Goal: Book appointment/travel/reservation

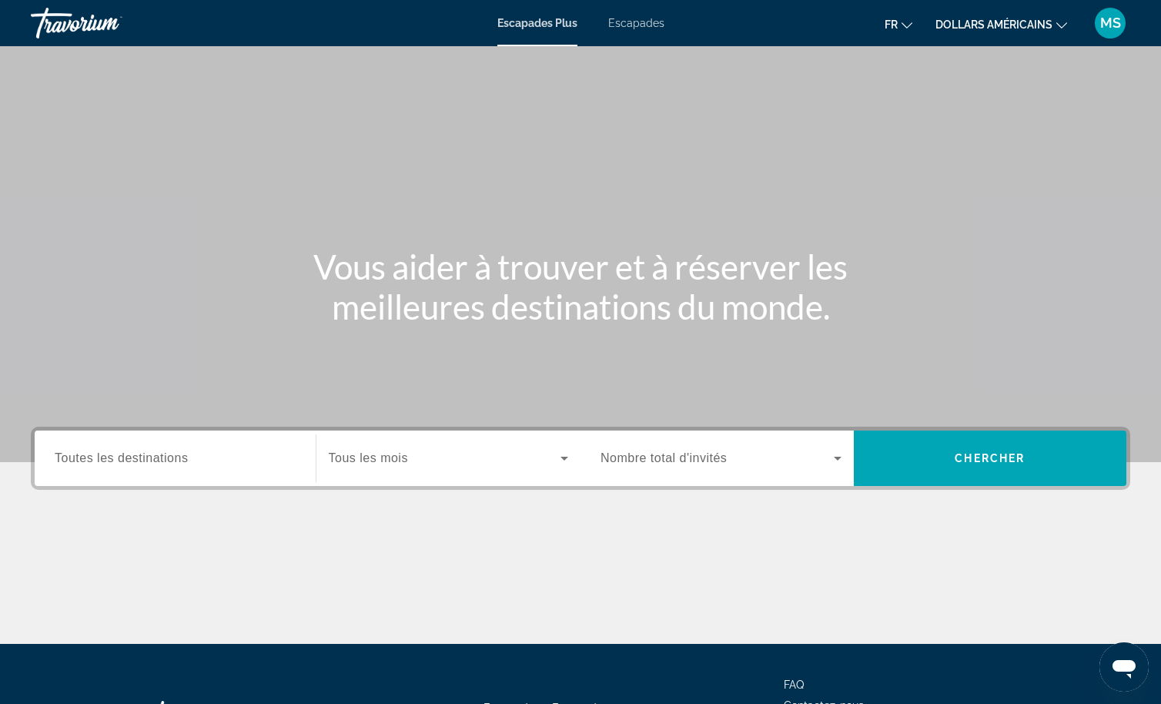
click at [96, 450] on input "Destination Toutes les destinations" at bounding box center [175, 459] width 241 height 18
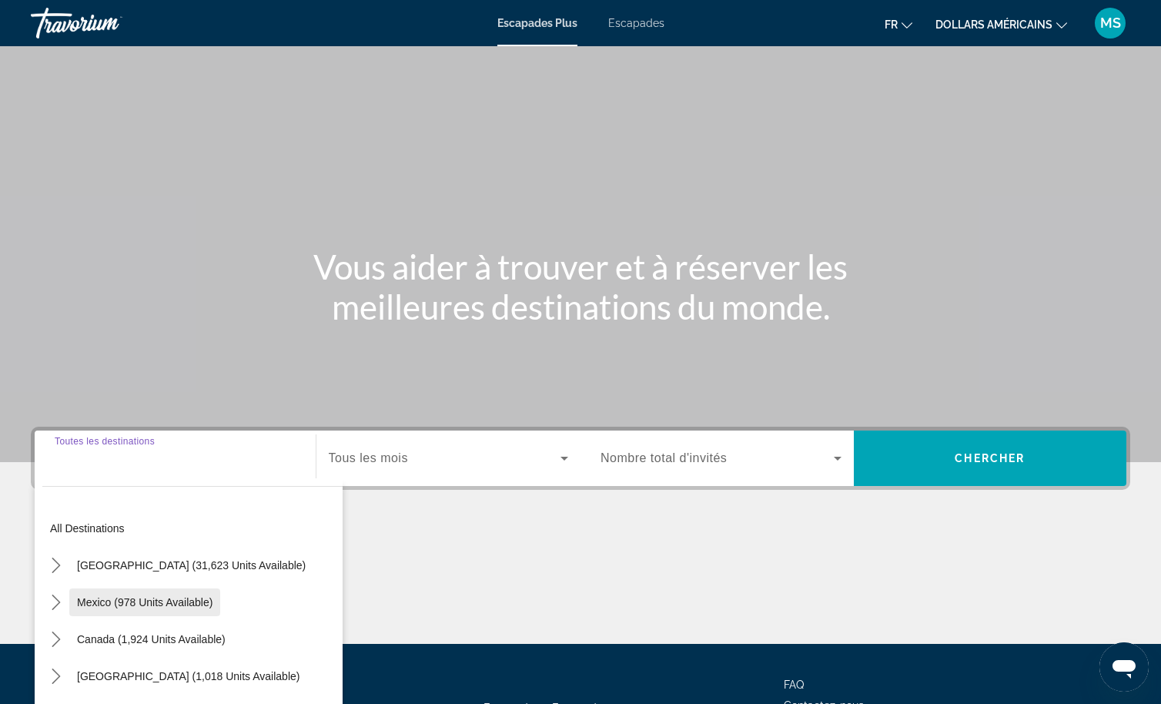
scroll to position [129, 0]
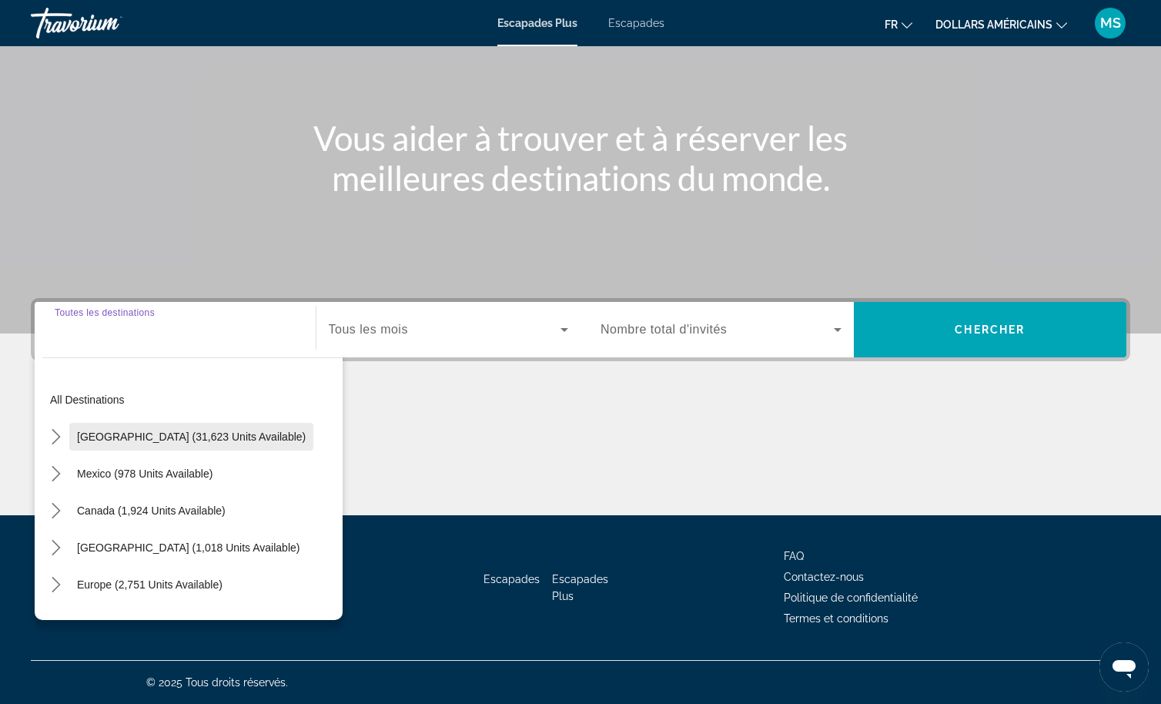
click at [97, 432] on span "[GEOGRAPHIC_DATA] (31,623 units available)" at bounding box center [191, 436] width 229 height 12
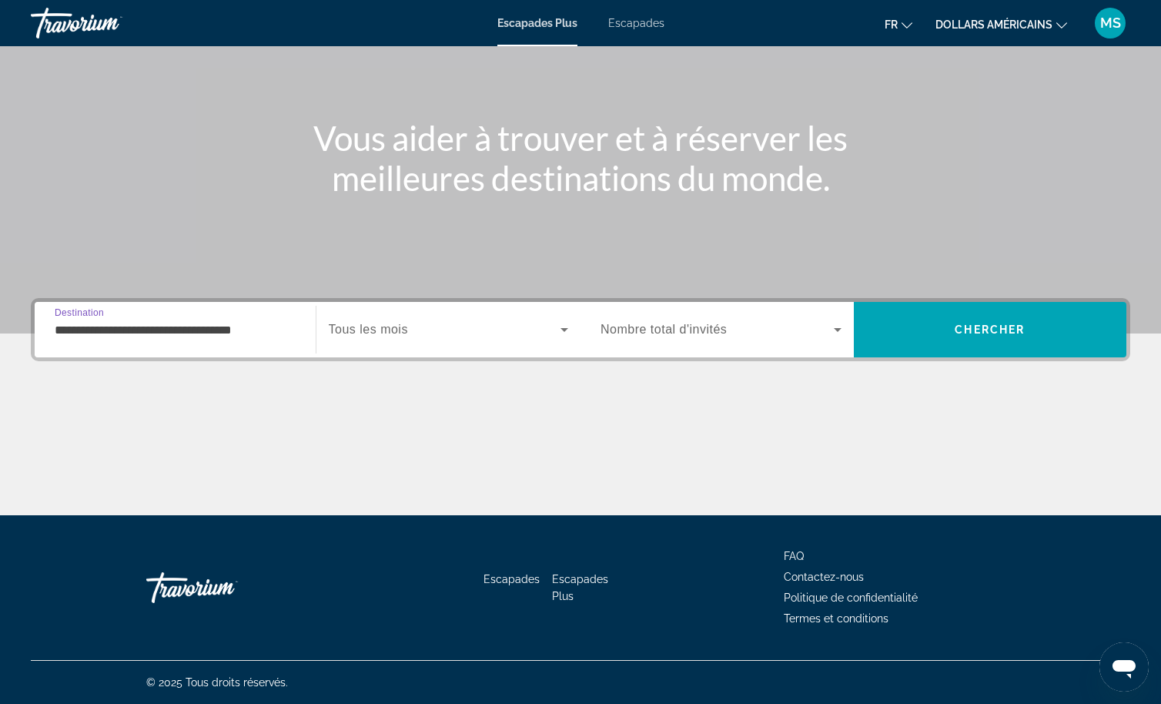
click at [184, 326] on input "**********" at bounding box center [175, 330] width 241 height 18
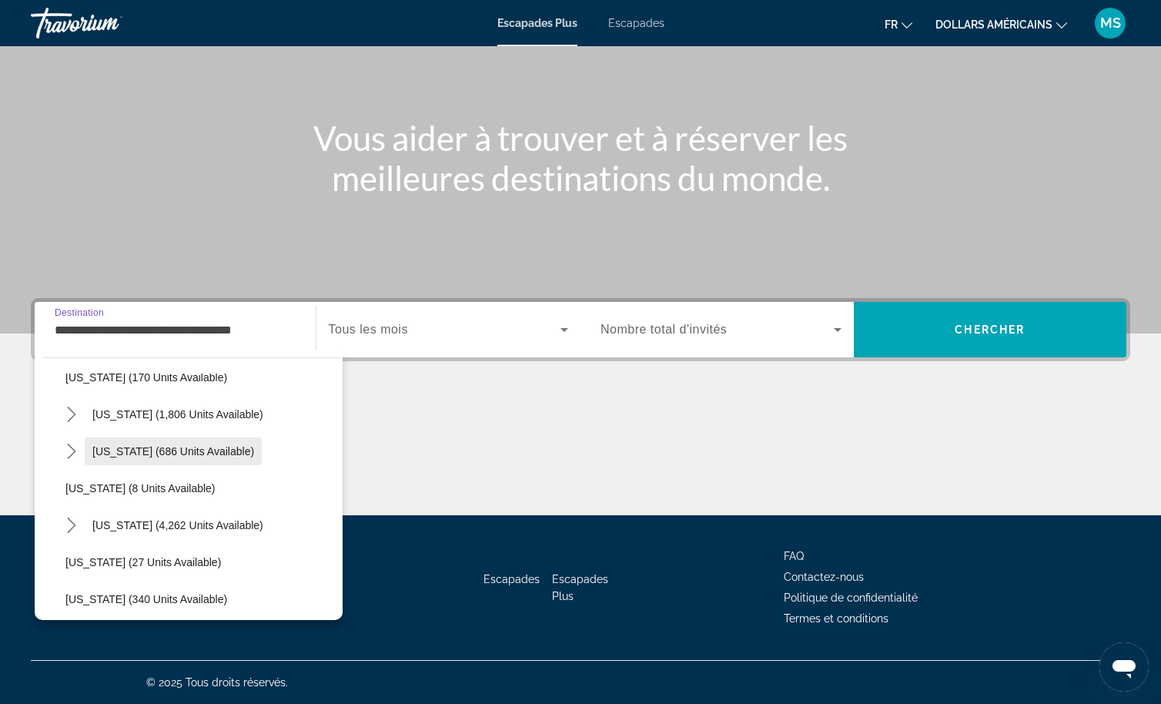
scroll to position [154, 0]
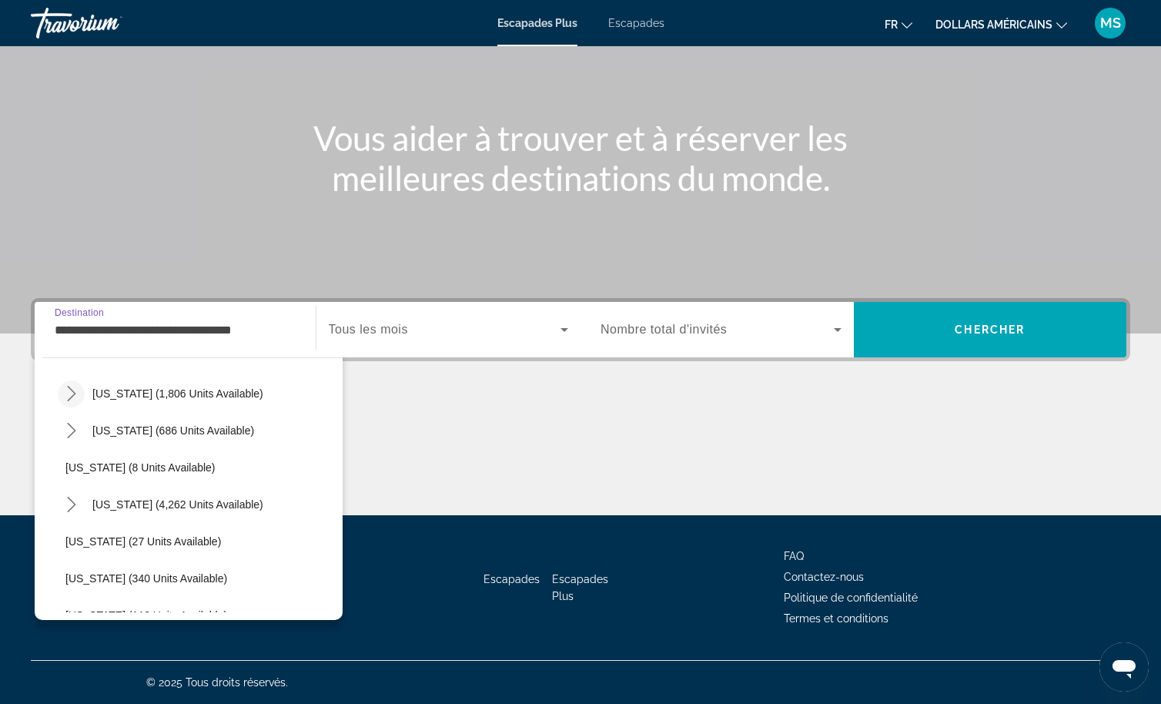
click at [73, 391] on icon "Toggle California (1,806 units available) submenu" at bounding box center [71, 393] width 8 height 15
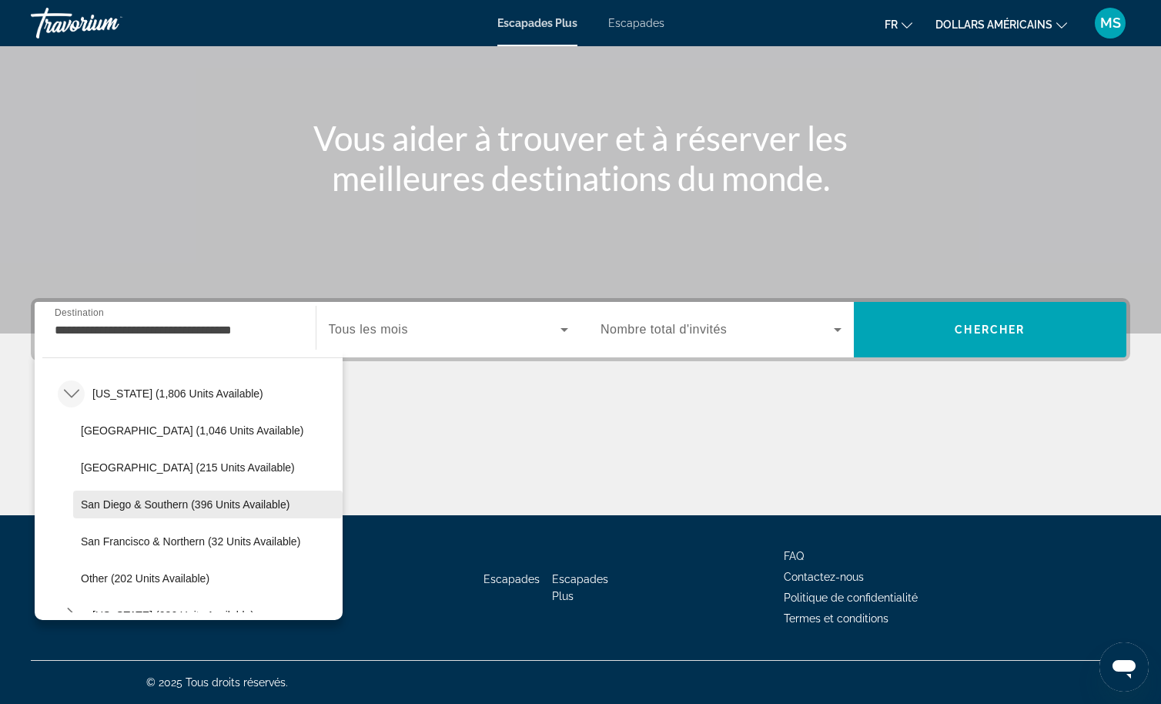
click at [166, 502] on span "San Diego & Southern (396 units available)" at bounding box center [185, 504] width 209 height 12
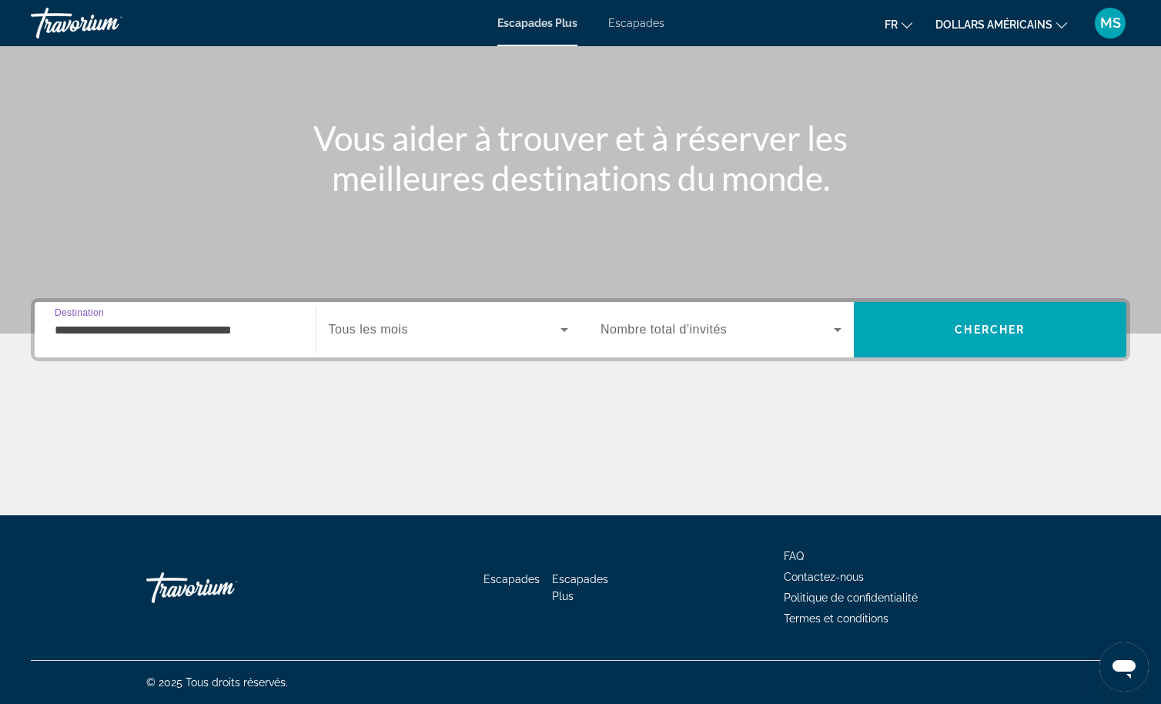
type input "**********"
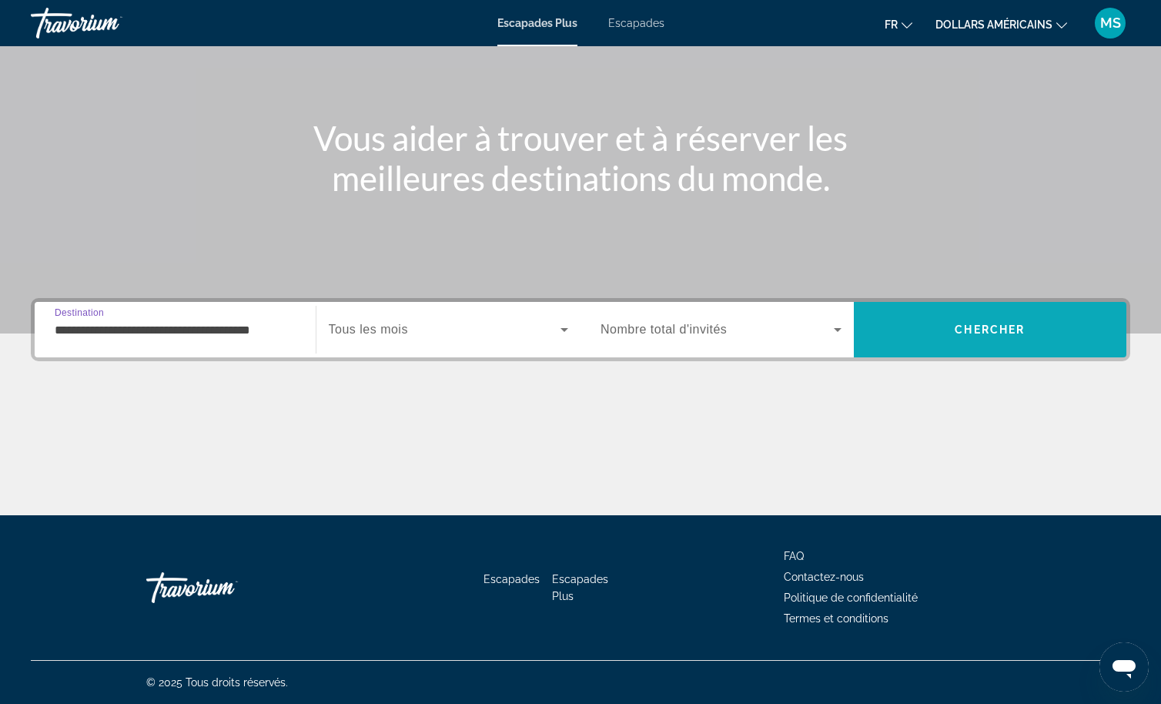
click at [1013, 326] on span "Chercher" at bounding box center [990, 329] width 70 height 12
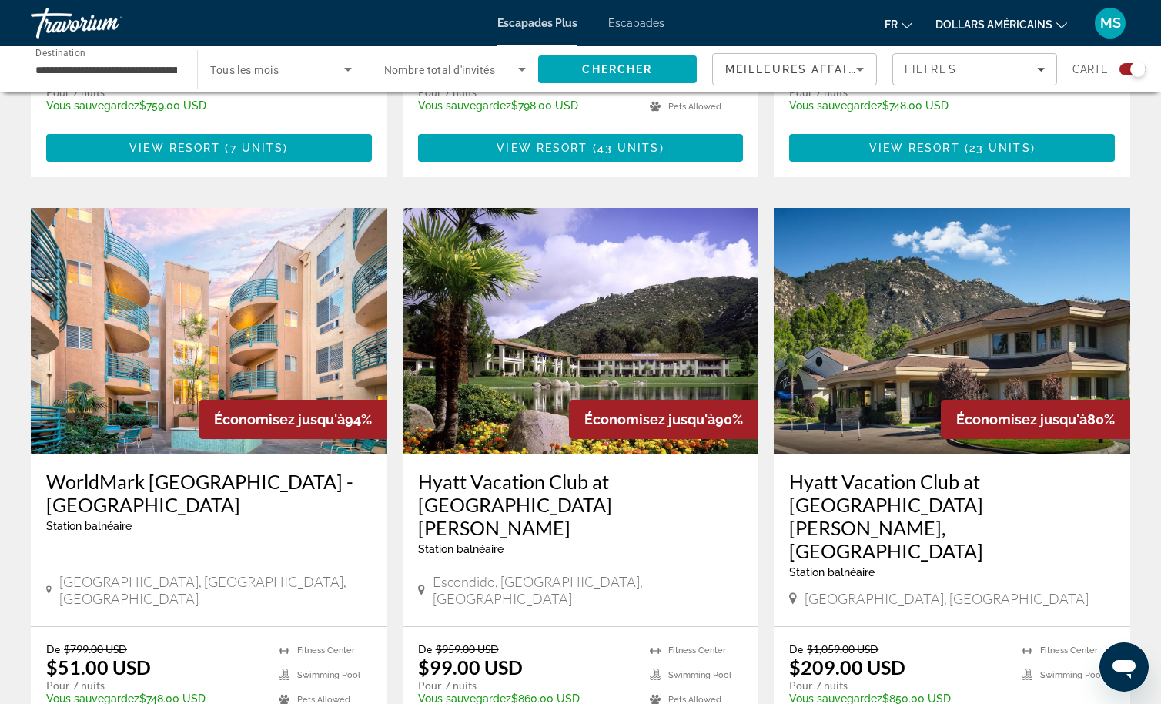
scroll to position [1001, 0]
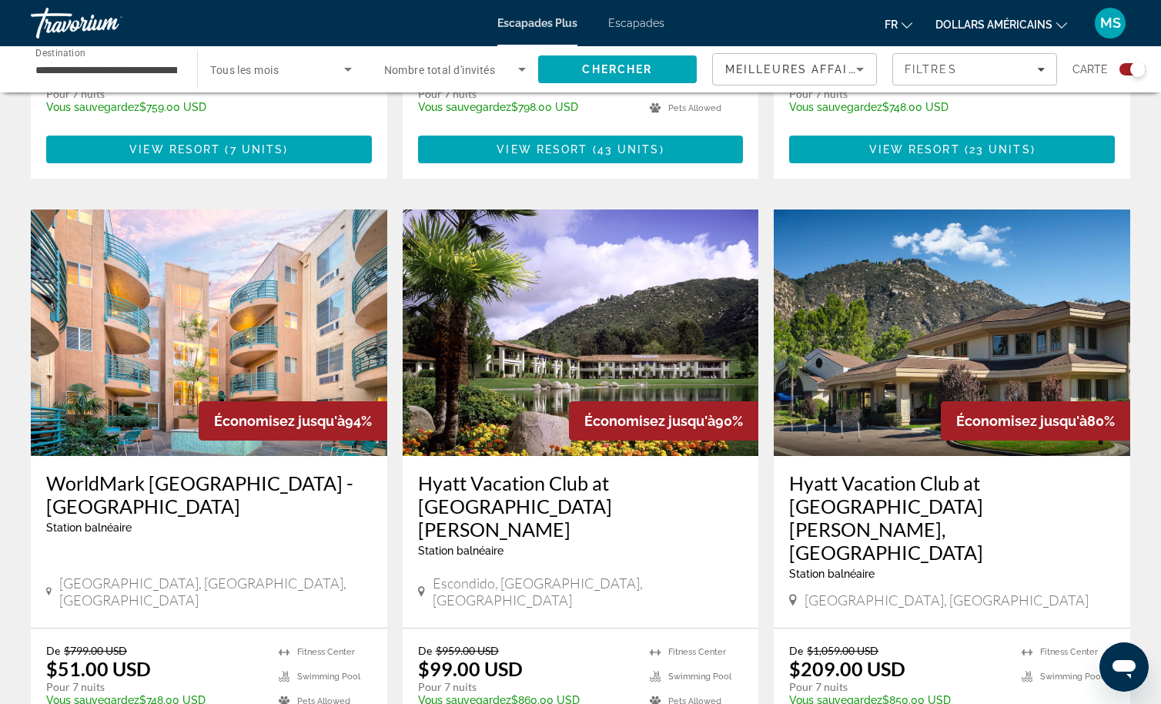
click at [176, 276] on img "Contenu principal" at bounding box center [209, 332] width 357 height 246
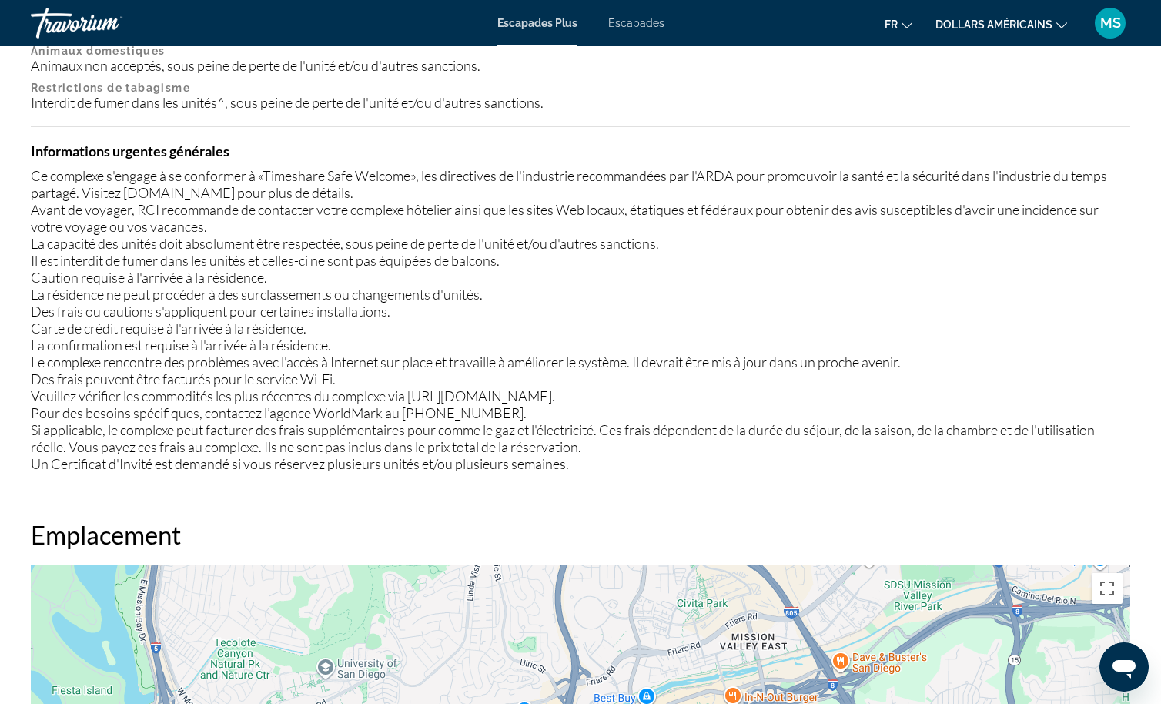
scroll to position [1751, 0]
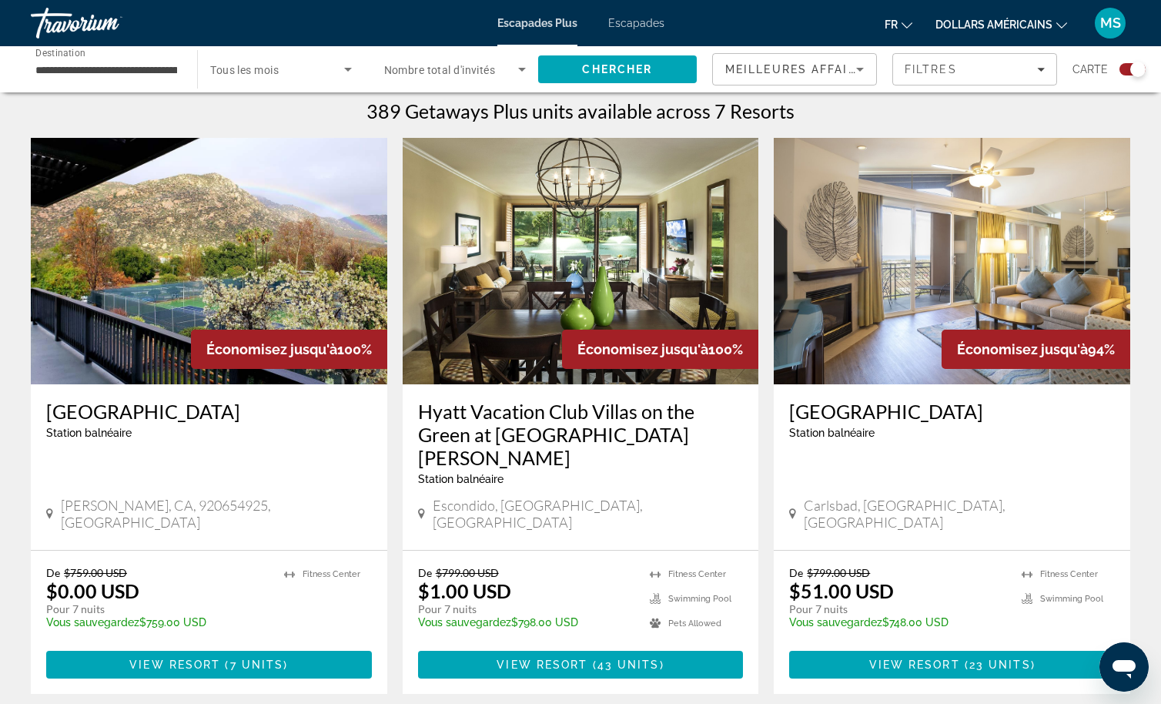
scroll to position [462, 0]
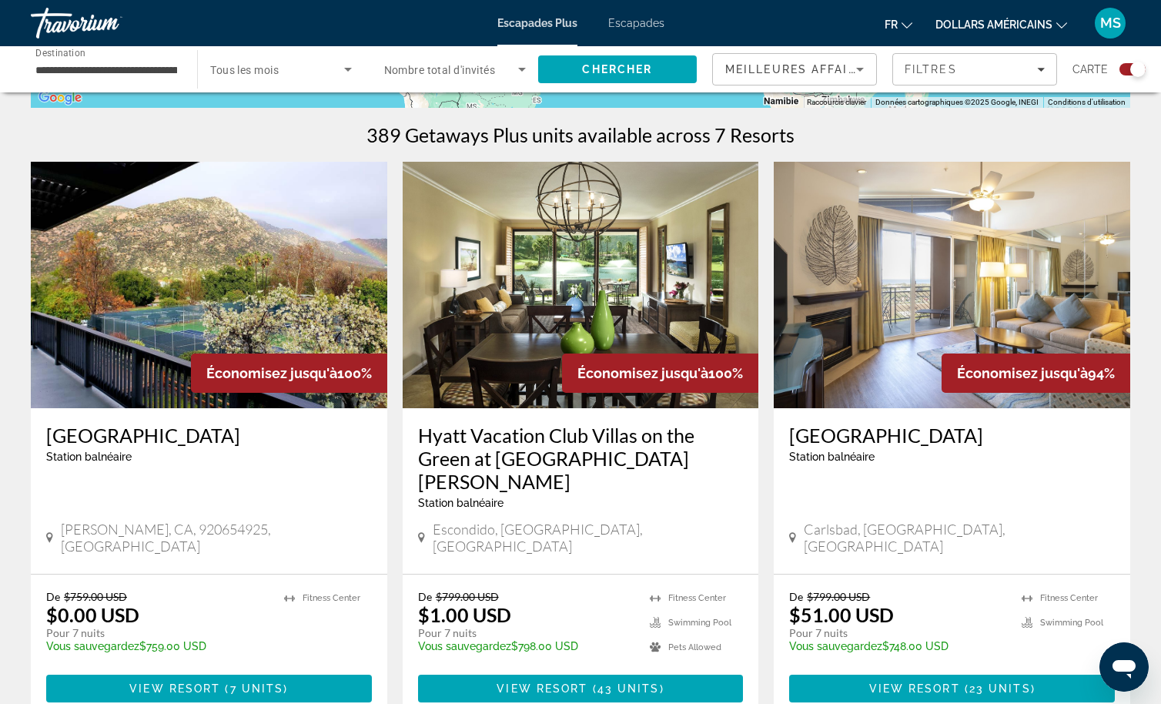
click at [901, 245] on img "Contenu principal" at bounding box center [952, 285] width 357 height 246
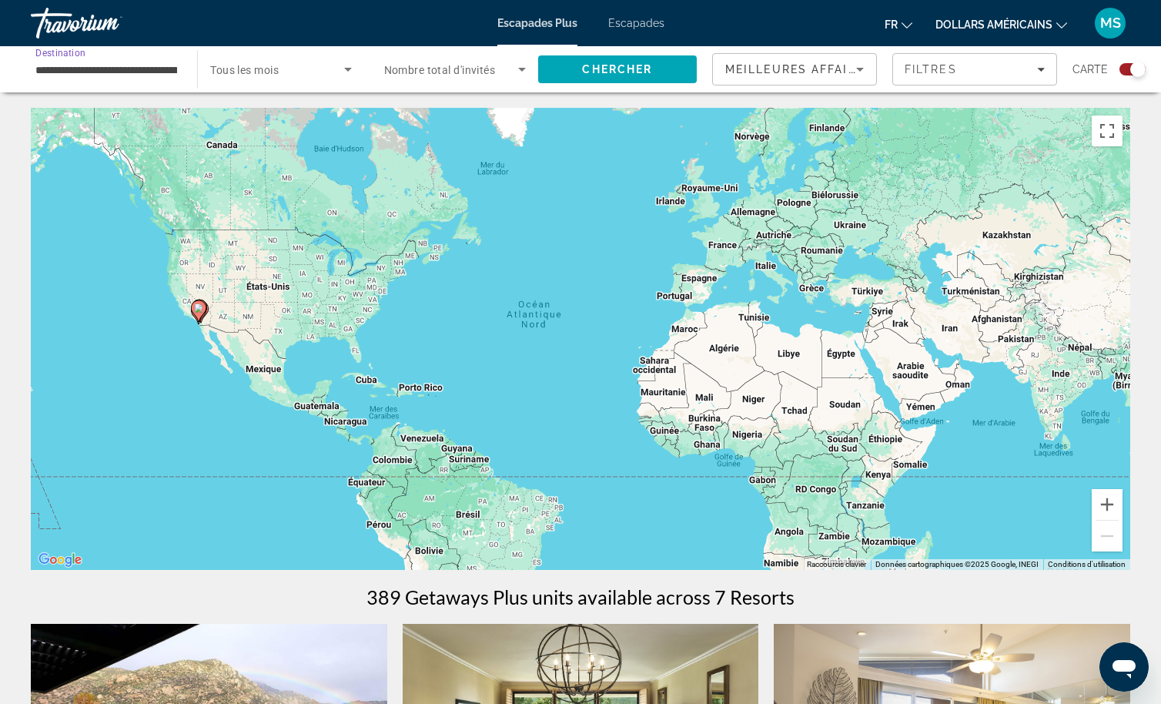
click at [109, 67] on input "**********" at bounding box center [106, 70] width 142 height 18
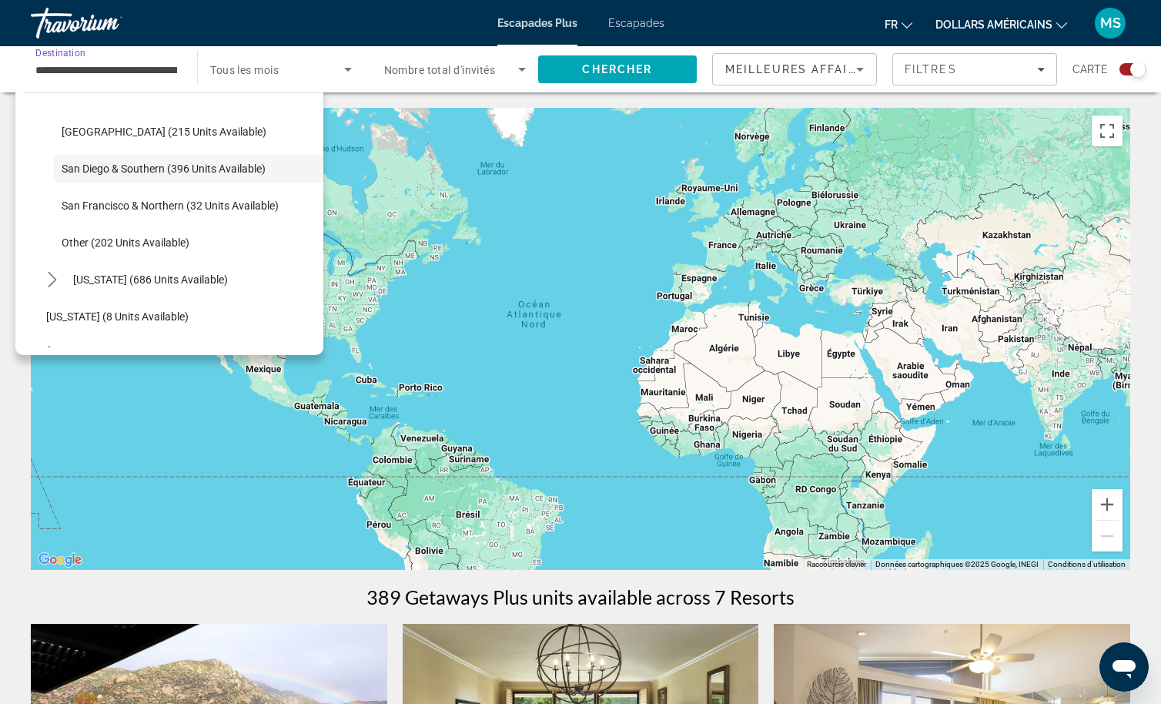
scroll to position [89, 0]
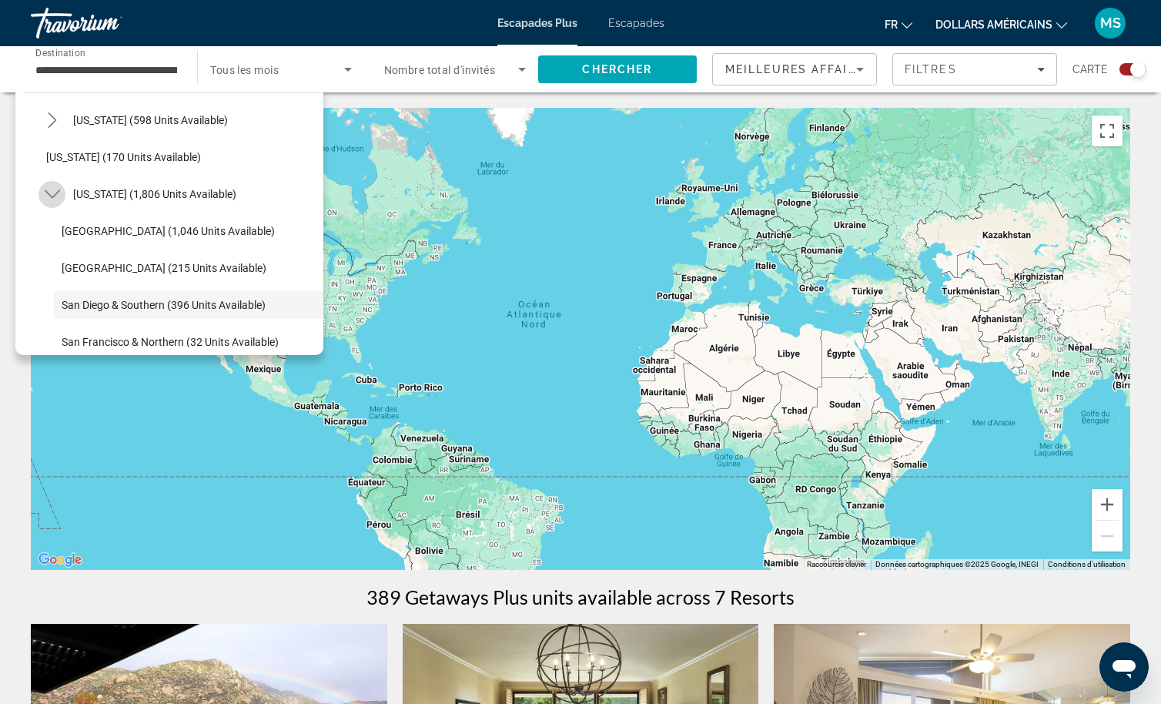
click at [53, 198] on icon "Toggle California (1,806 units available) submenu" at bounding box center [52, 193] width 15 height 15
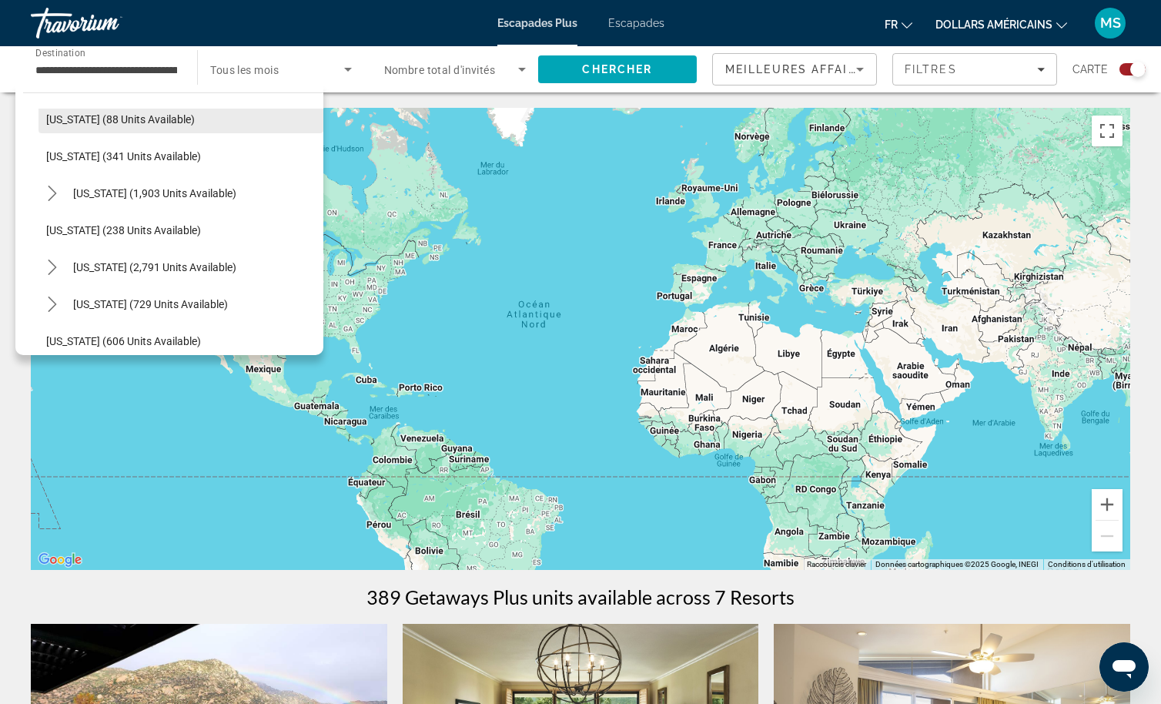
scroll to position [705, 0]
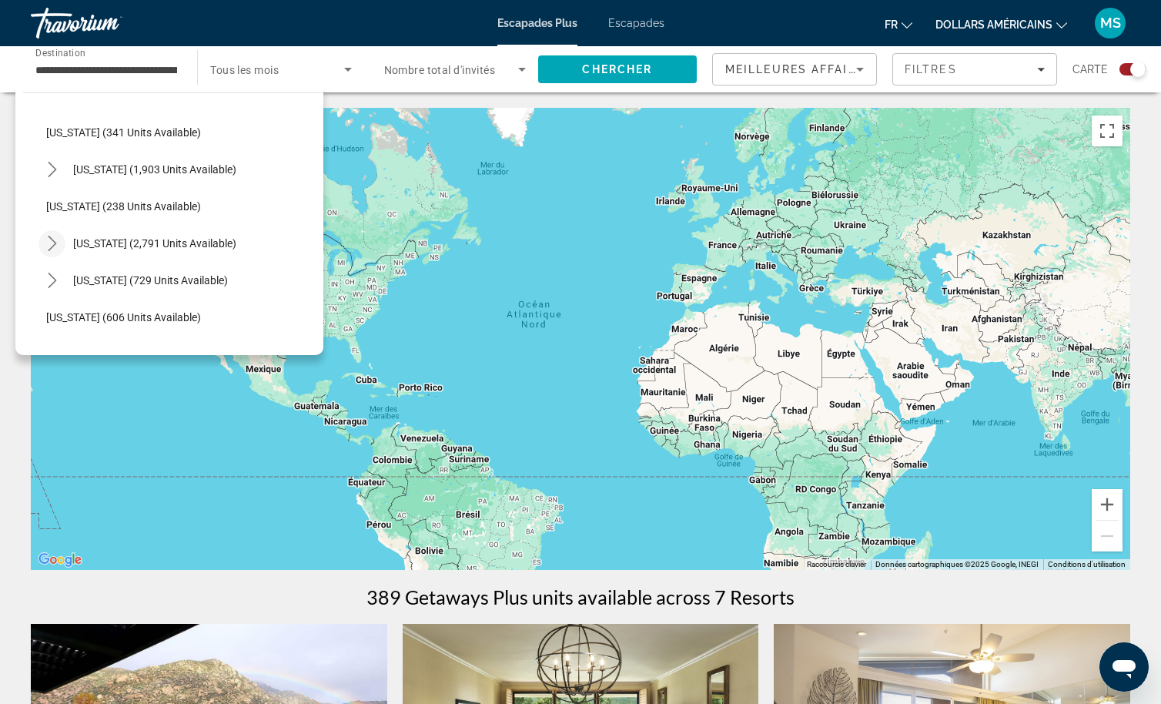
click at [50, 240] on icon "Toggle Nevada (2,791 units available) submenu" at bounding box center [52, 243] width 15 height 15
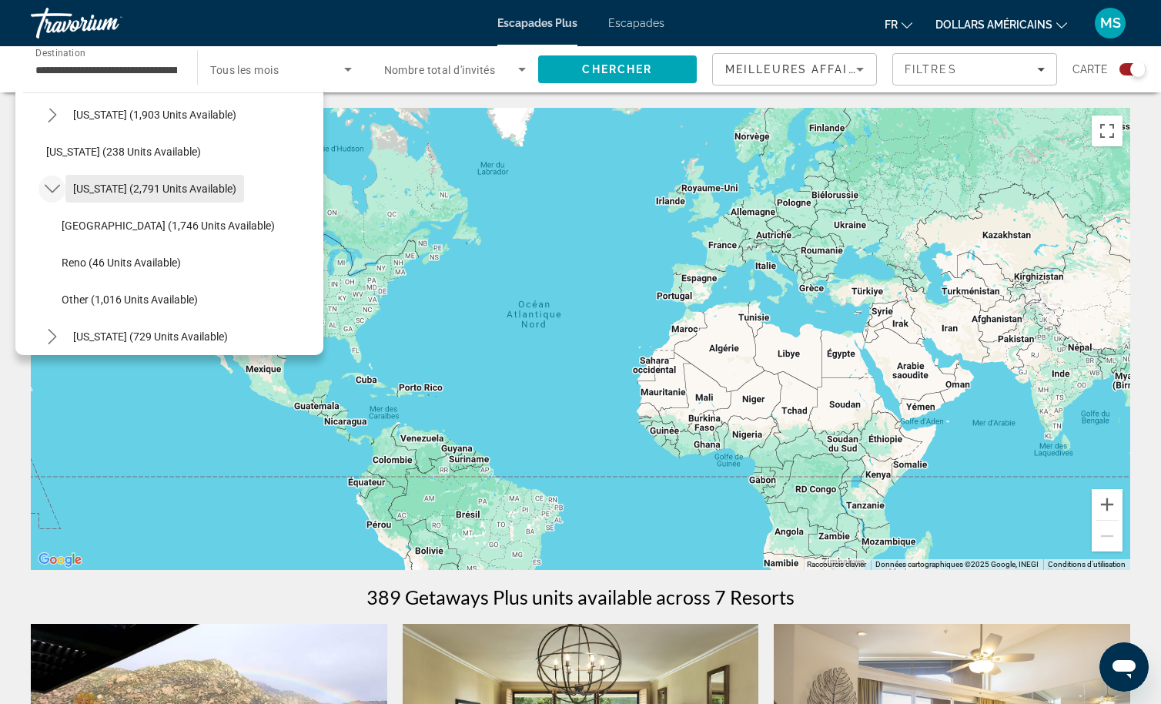
scroll to position [782, 0]
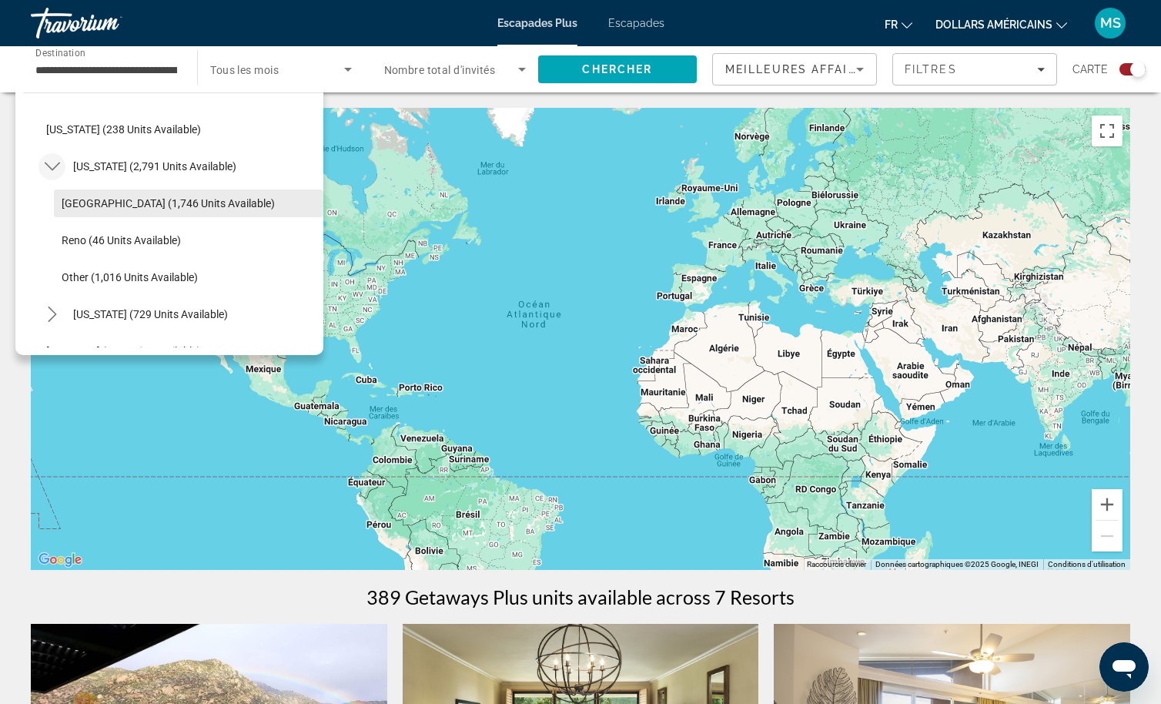
click at [132, 207] on span "[GEOGRAPHIC_DATA] (1,746 units available)" at bounding box center [168, 203] width 213 height 12
type input "**********"
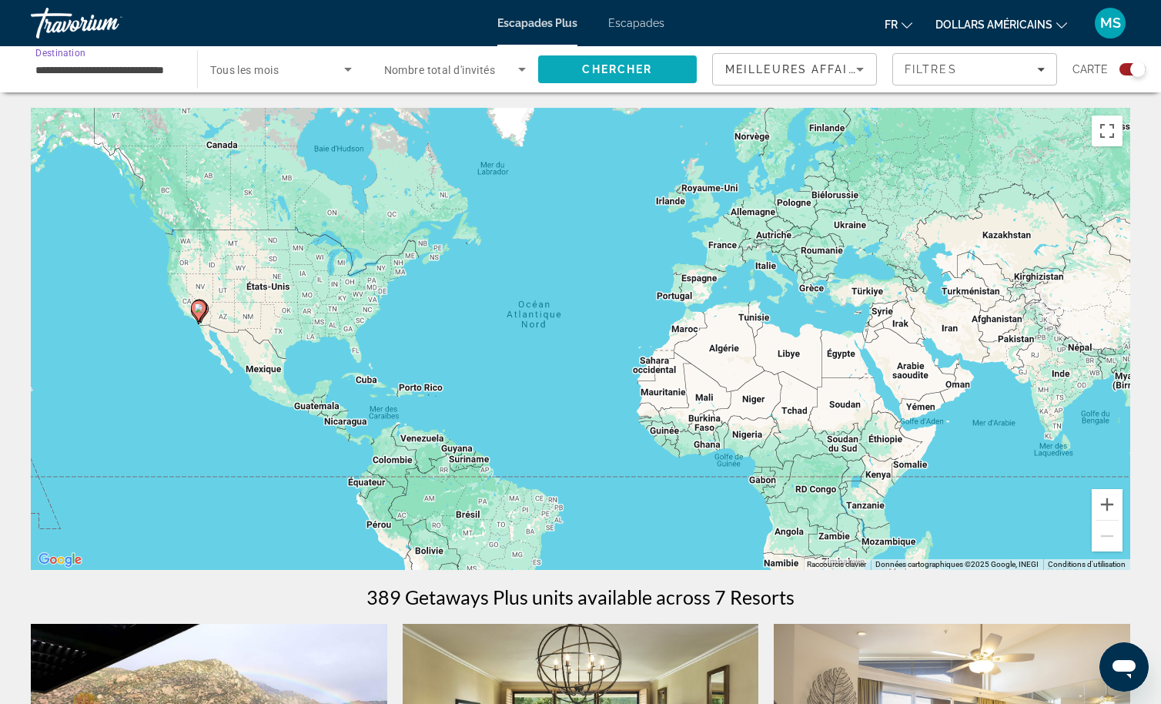
click at [621, 72] on span "Chercher" at bounding box center [617, 69] width 70 height 12
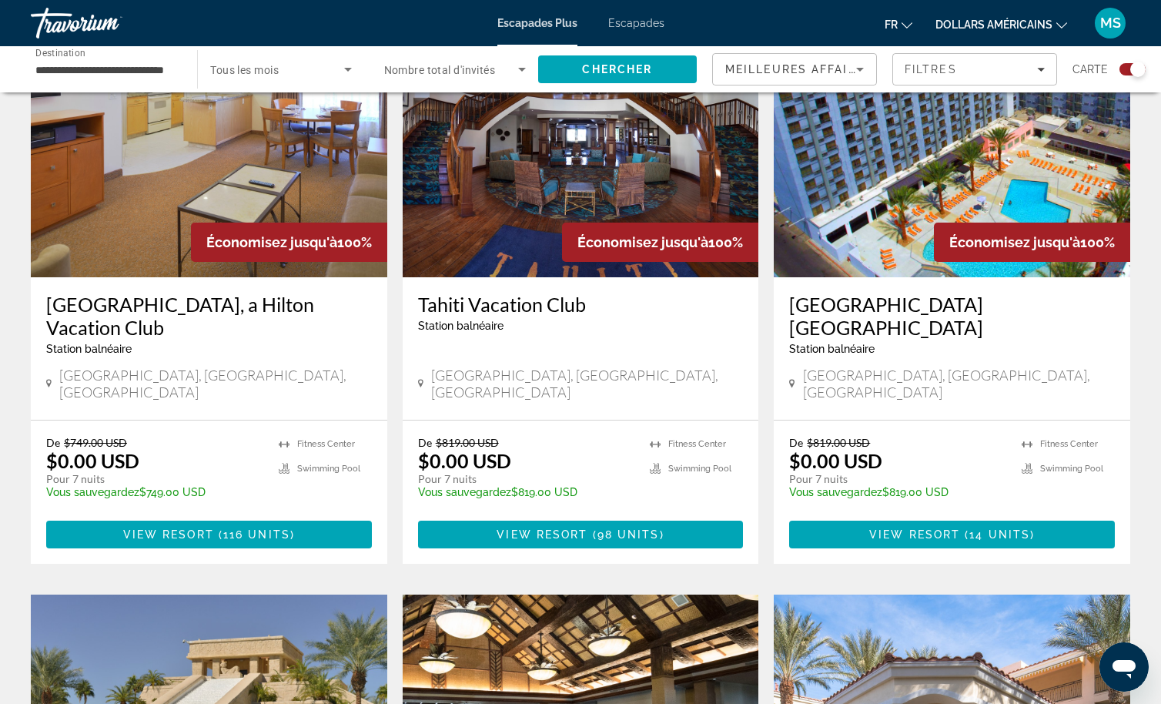
scroll to position [1001, 0]
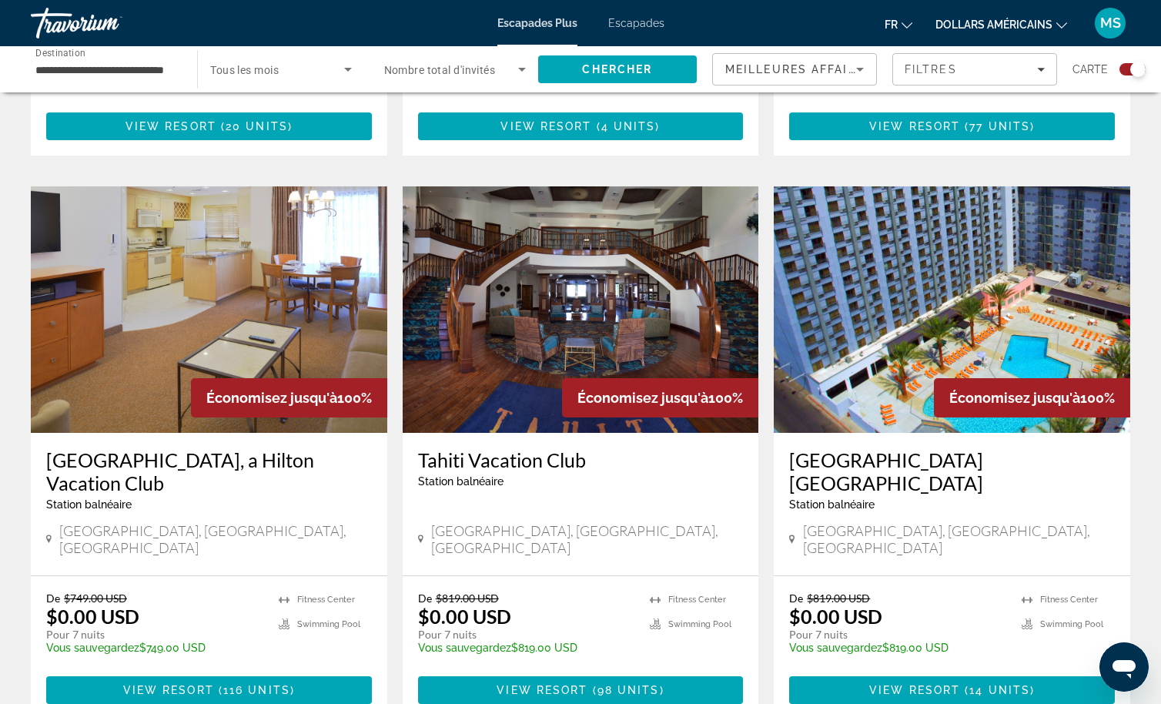
click at [239, 282] on img "Contenu principal" at bounding box center [209, 309] width 357 height 246
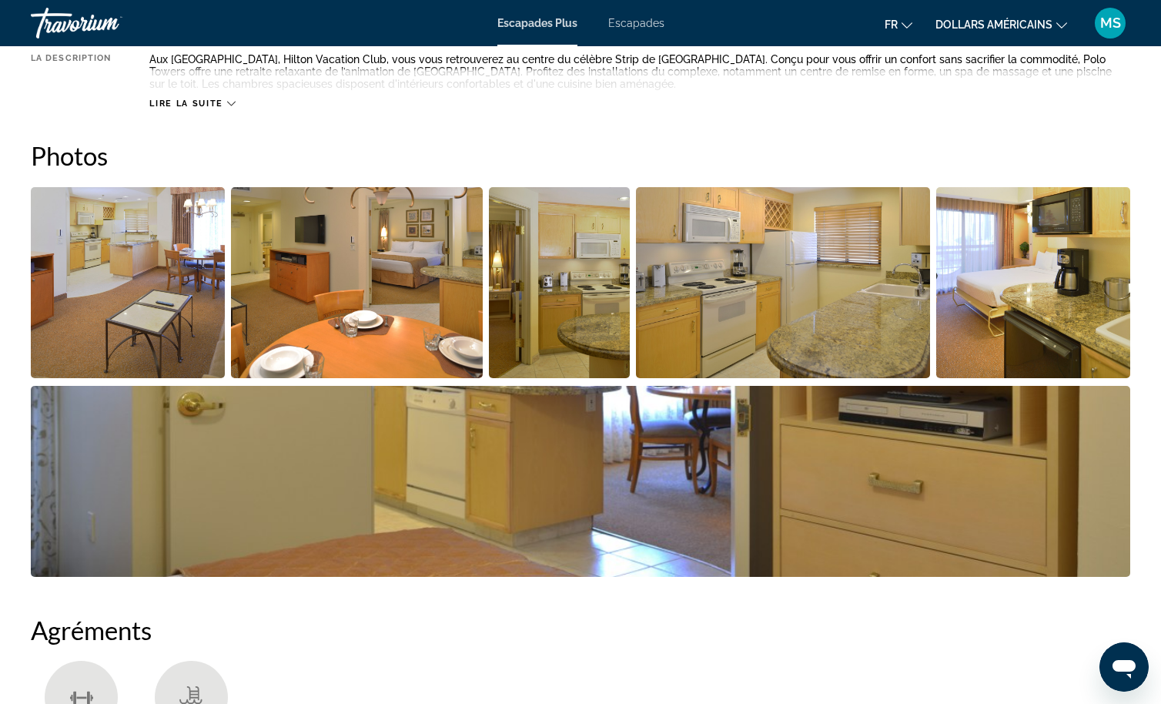
scroll to position [634, 0]
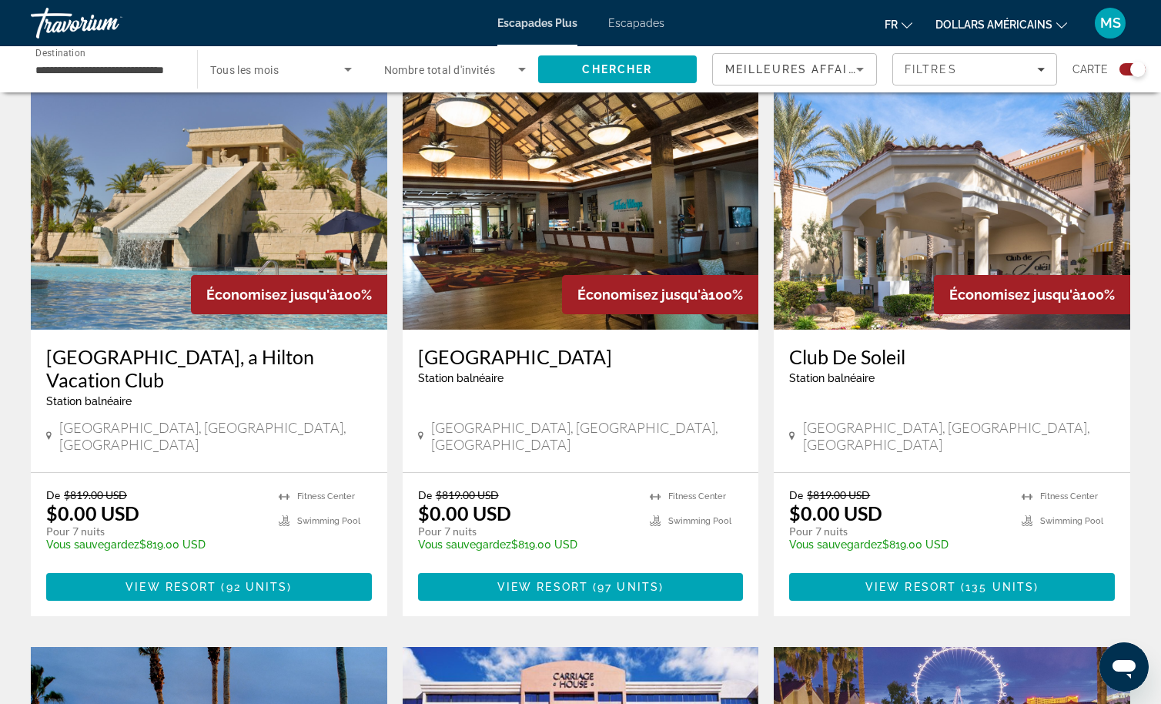
scroll to position [1694, 0]
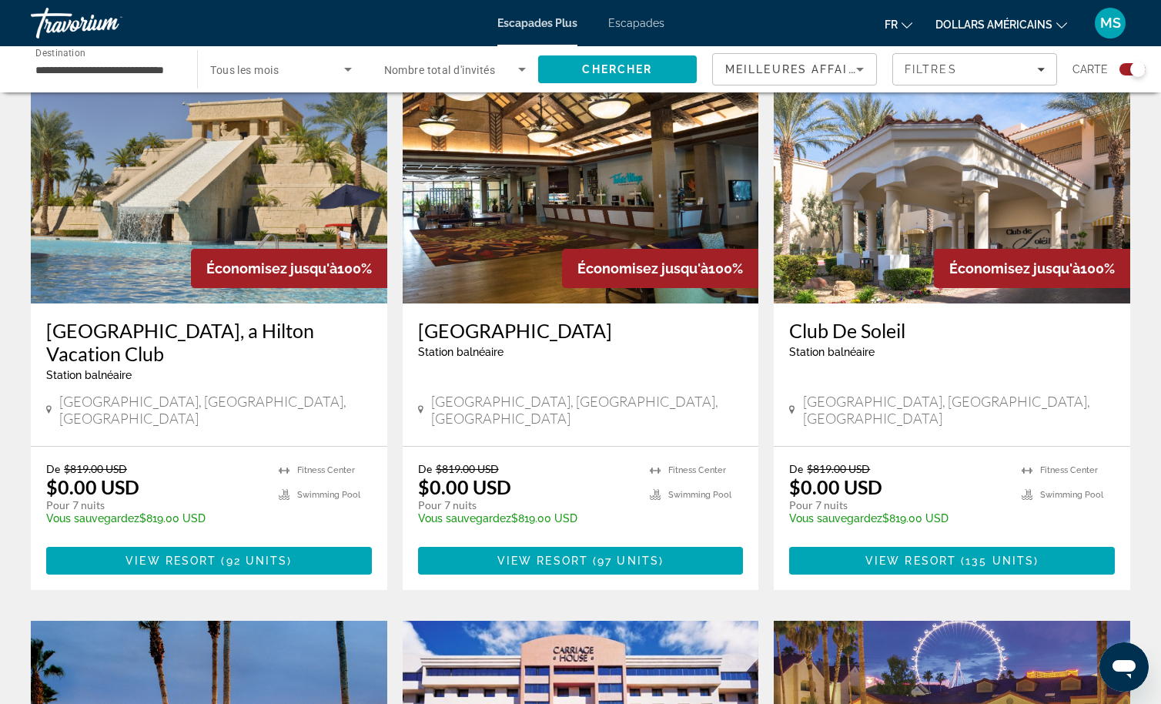
click at [581, 206] on img "Contenu principal" at bounding box center [581, 180] width 357 height 246
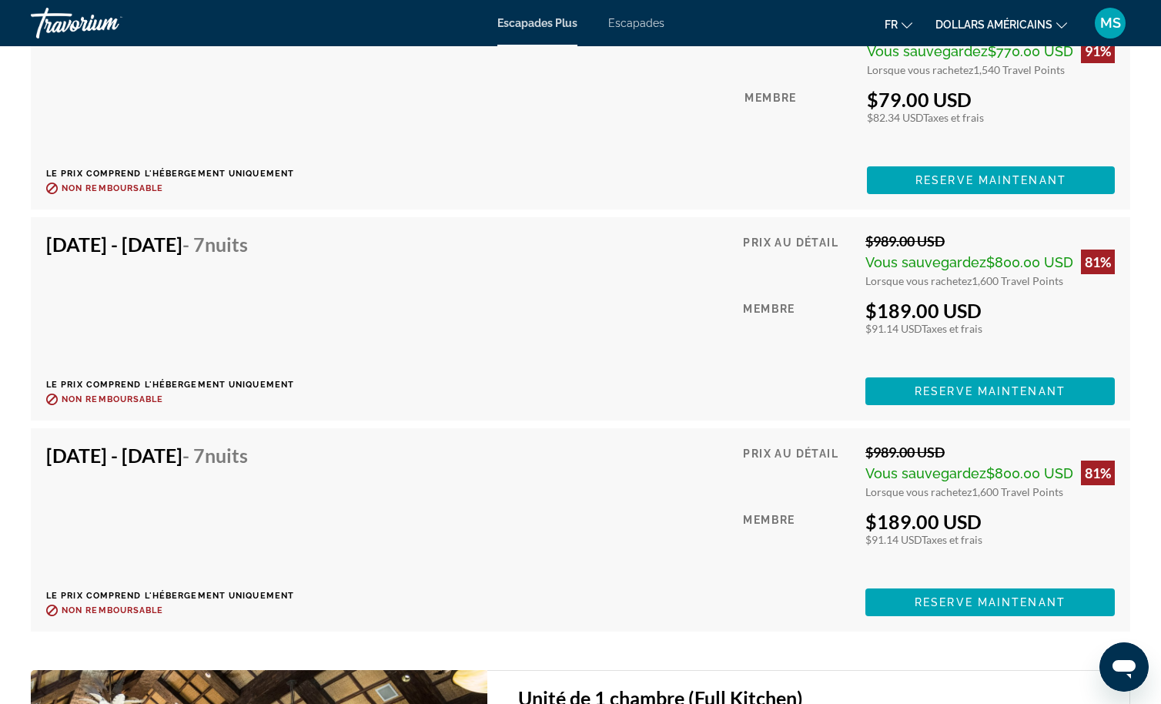
scroll to position [9345, 0]
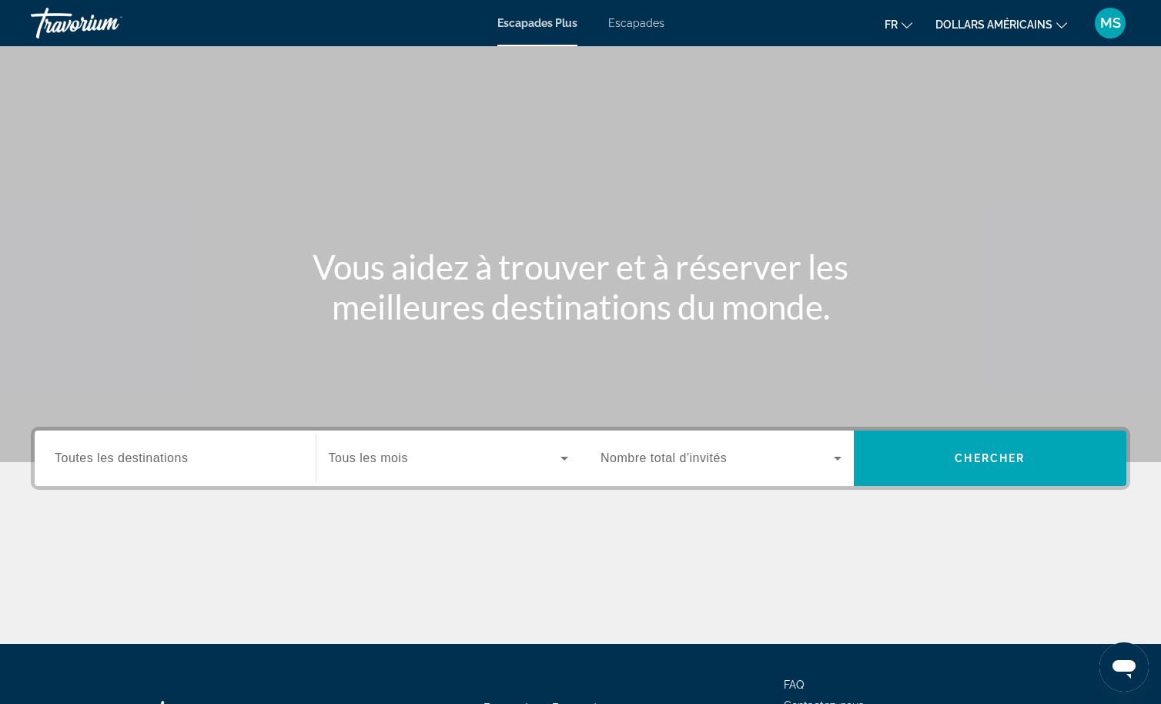
click at [353, 460] on font "Tous les mois" at bounding box center [368, 457] width 79 height 13
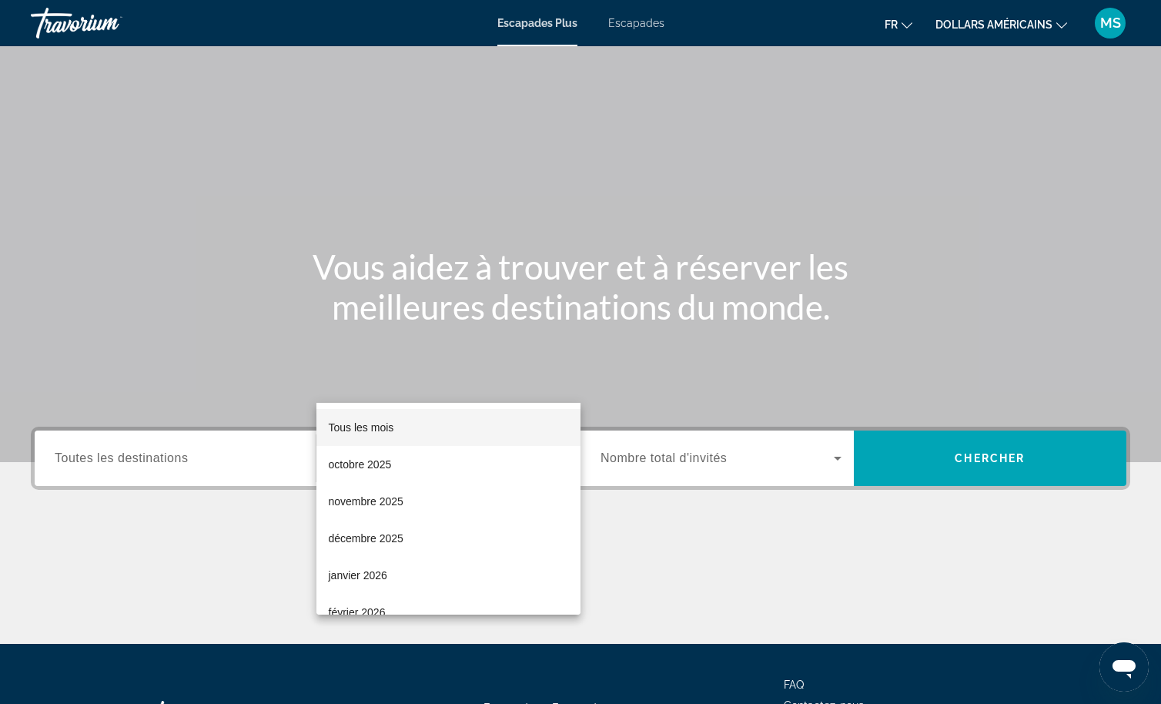
scroll to position [129, 0]
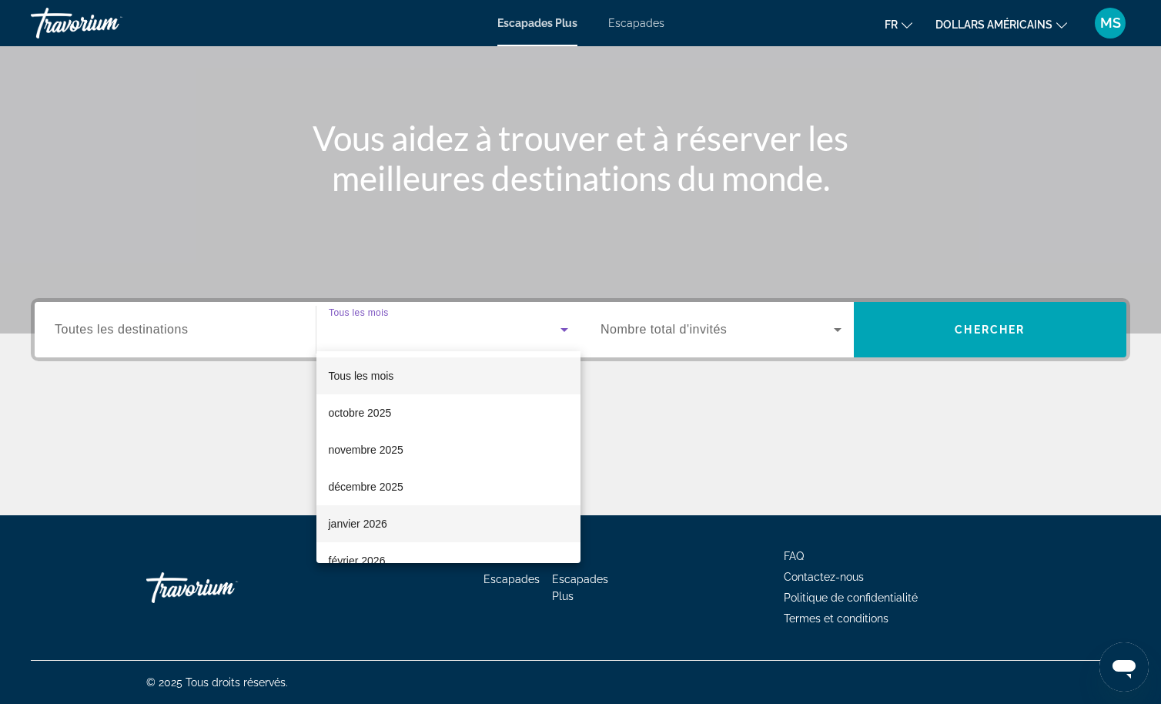
click at [386, 517] on span "janvier 2026" at bounding box center [358, 523] width 59 height 18
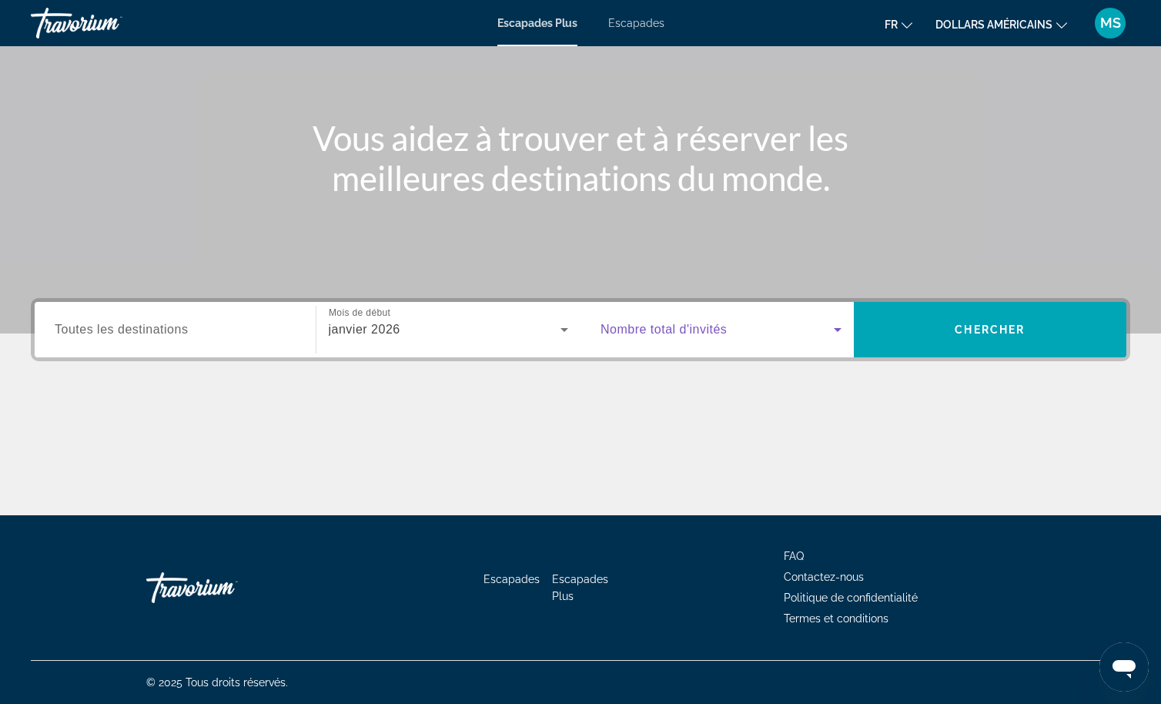
click at [836, 326] on icon "Widget de recherche" at bounding box center [838, 329] width 18 height 18
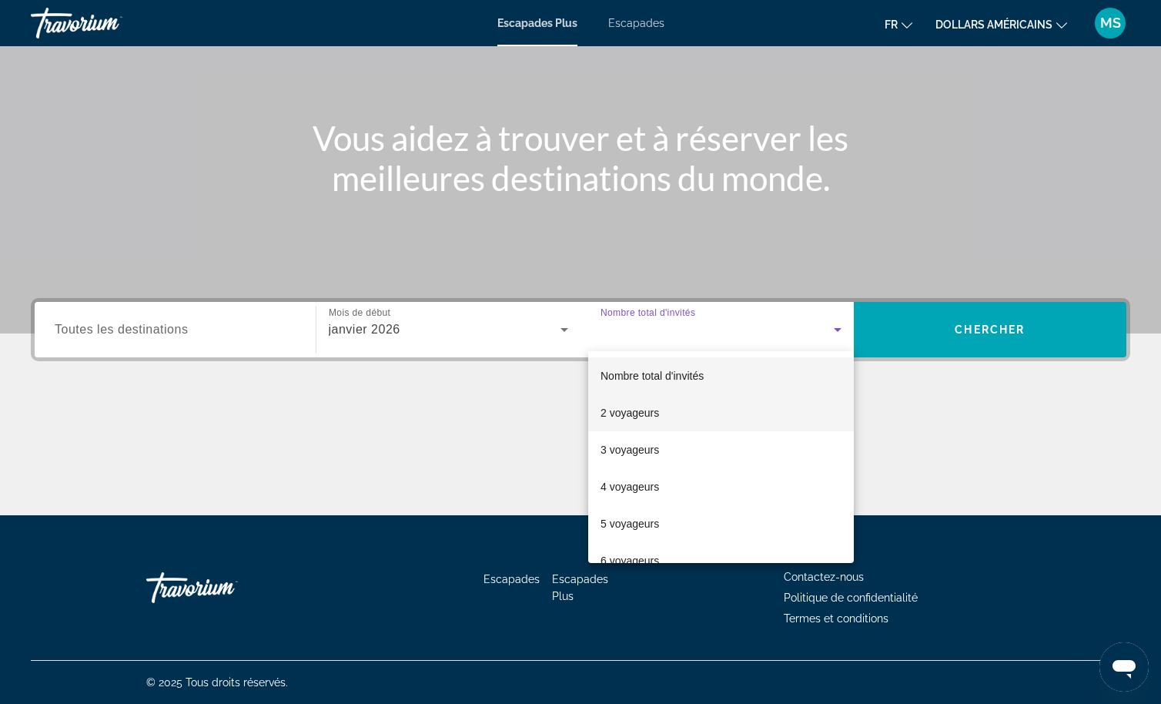
click at [649, 410] on font "2 voyageurs" at bounding box center [630, 413] width 59 height 12
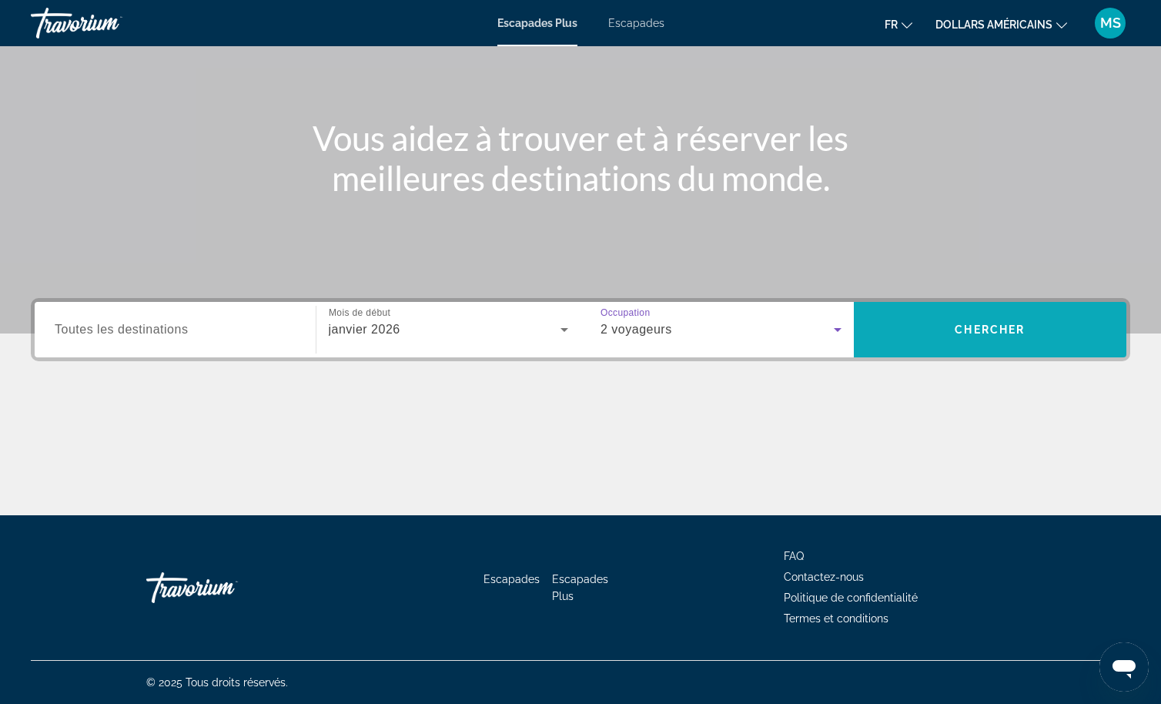
click at [941, 326] on span "Recherche" at bounding box center [990, 329] width 273 height 37
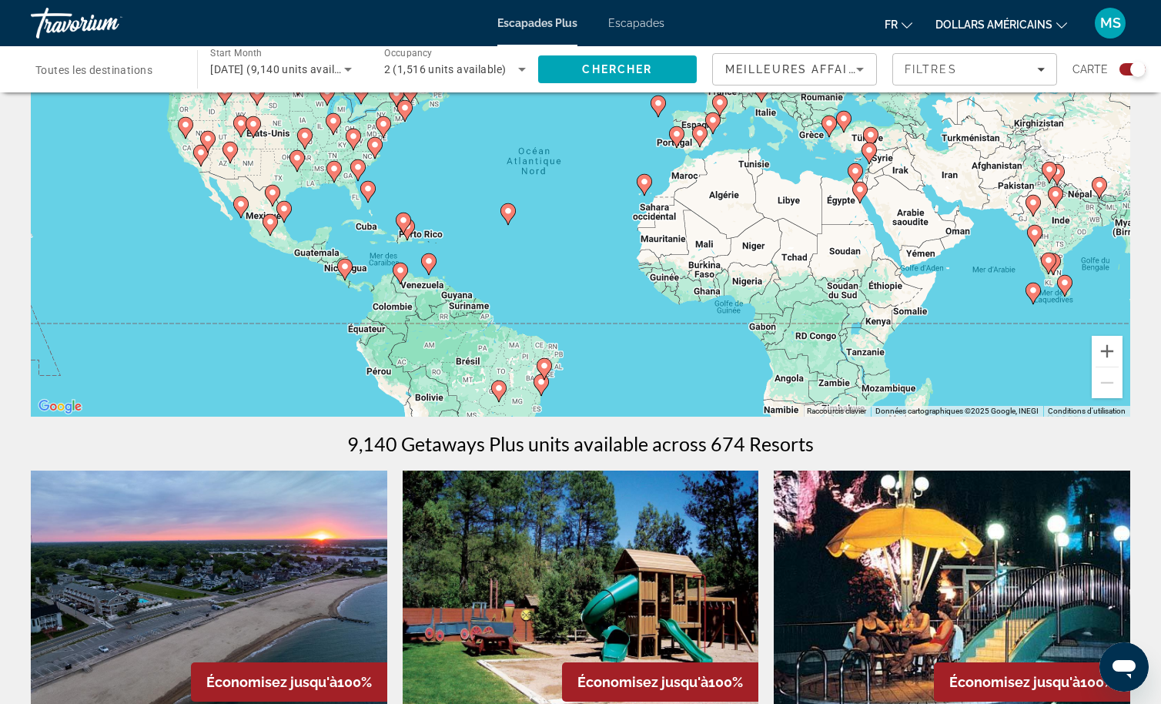
scroll to position [154, 0]
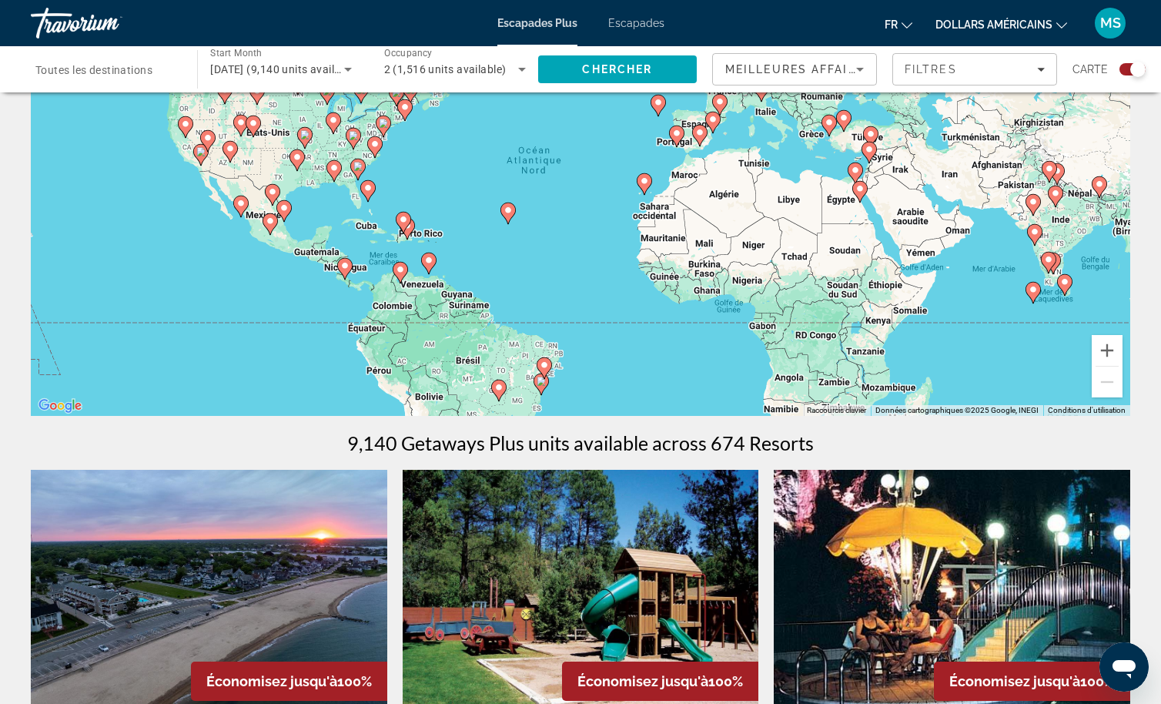
click at [126, 72] on span "Toutes les destinations" at bounding box center [93, 70] width 117 height 12
click at [126, 72] on input "Destination Toutes les destinations" at bounding box center [106, 70] width 142 height 18
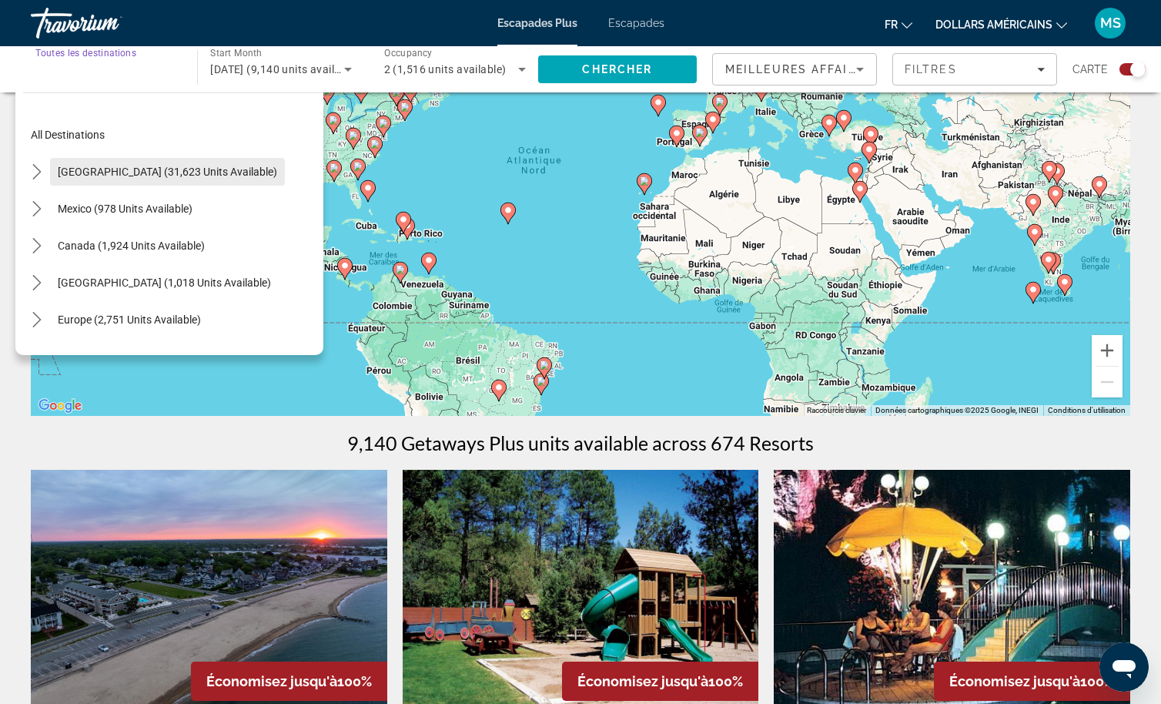
click at [94, 169] on span "[GEOGRAPHIC_DATA] (31,623 units available)" at bounding box center [167, 172] width 219 height 12
type input "**********"
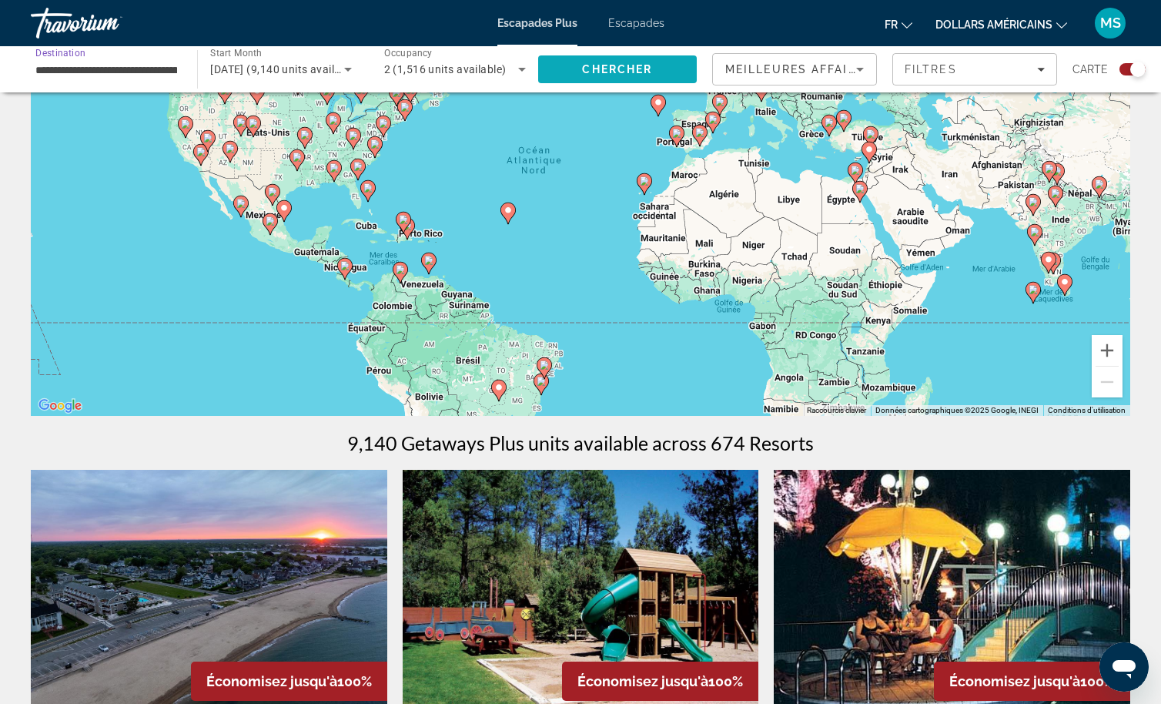
click at [585, 66] on span "Chercher" at bounding box center [617, 69] width 70 height 12
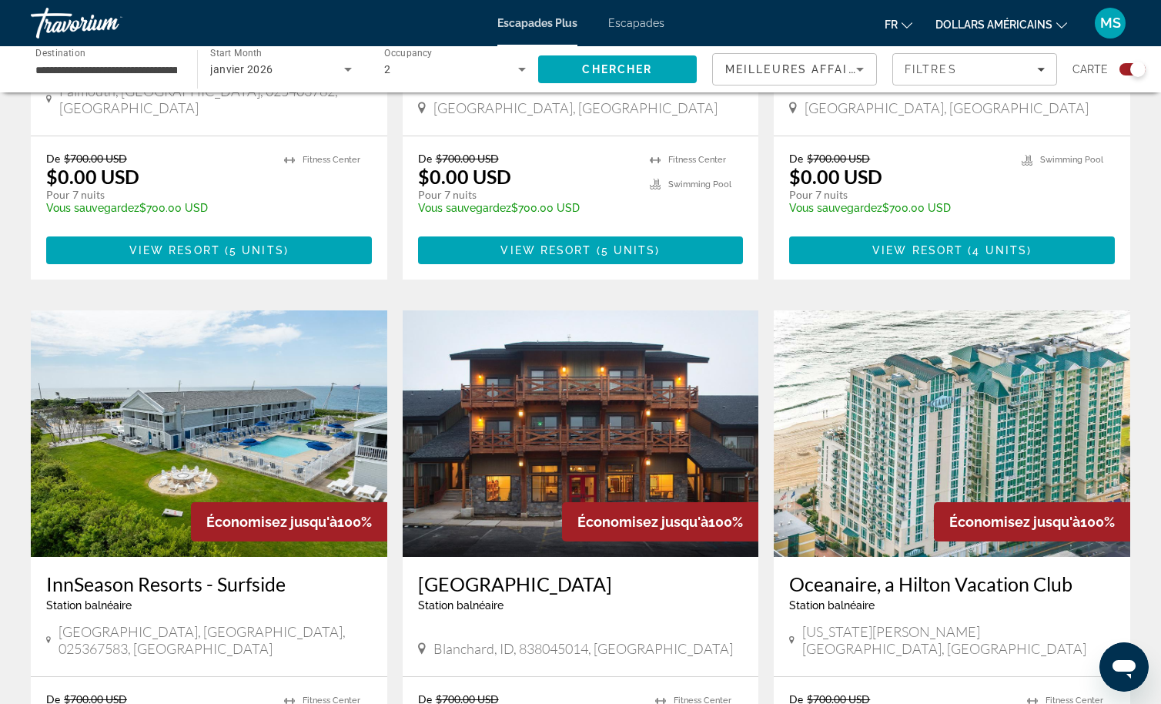
scroll to position [924, 0]
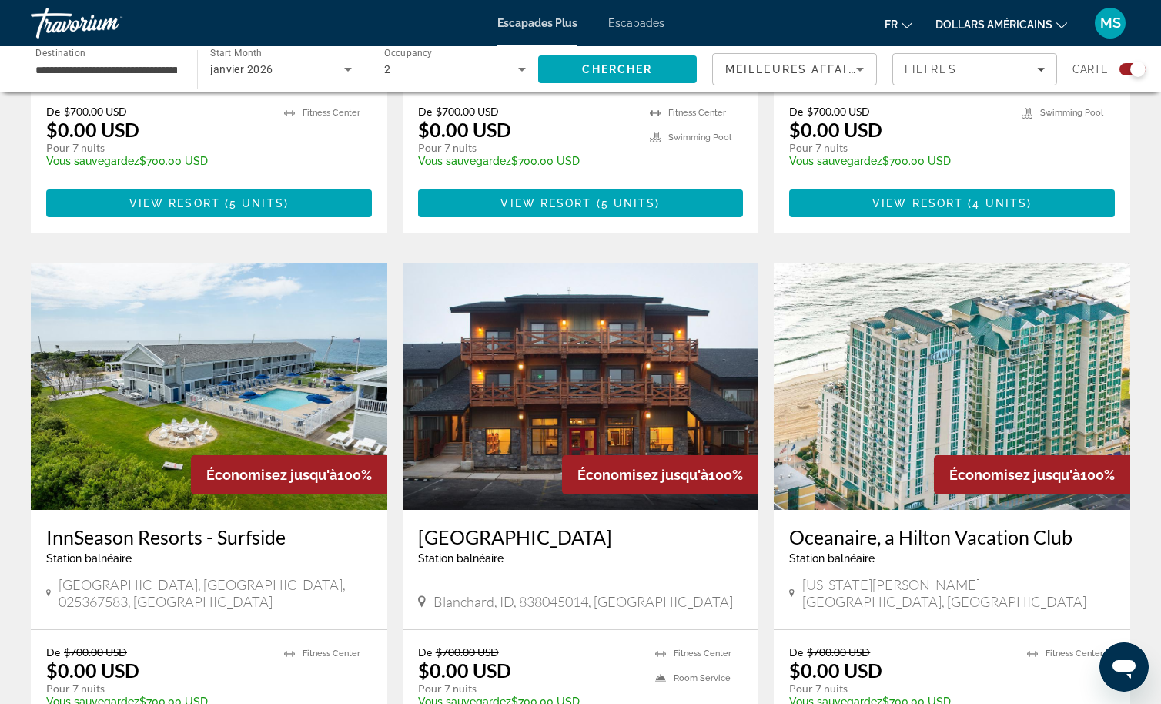
click at [912, 363] on img "Contenu principal" at bounding box center [952, 386] width 357 height 246
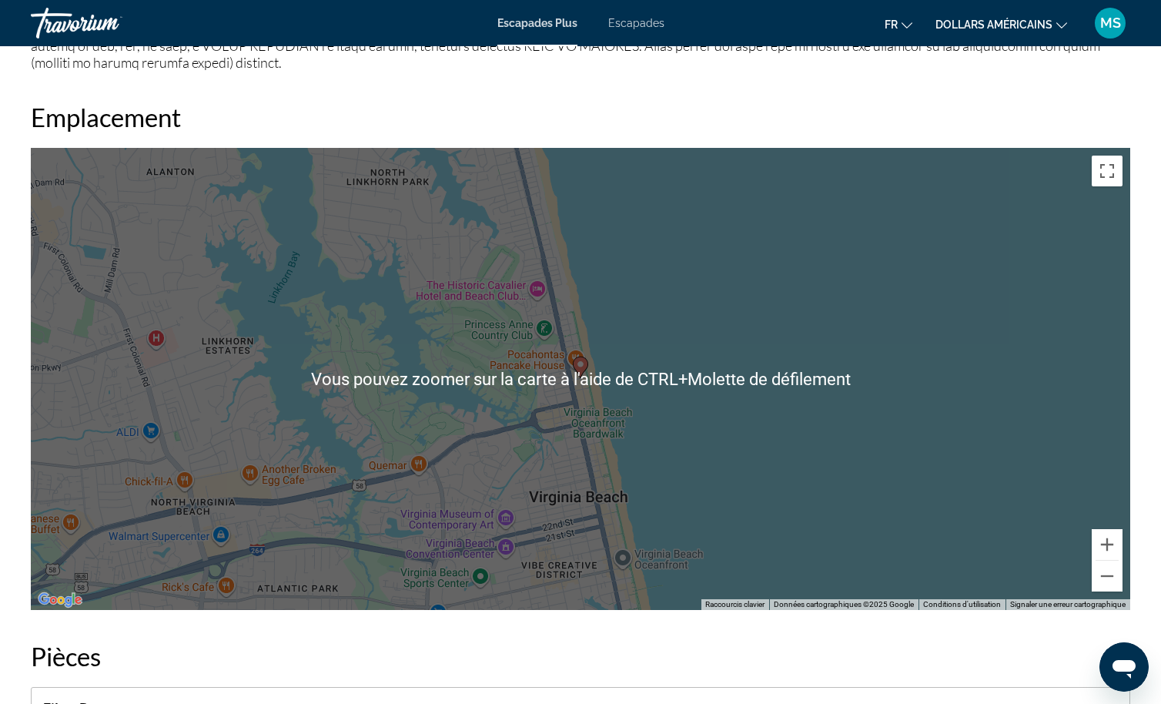
scroll to position [1771, 0]
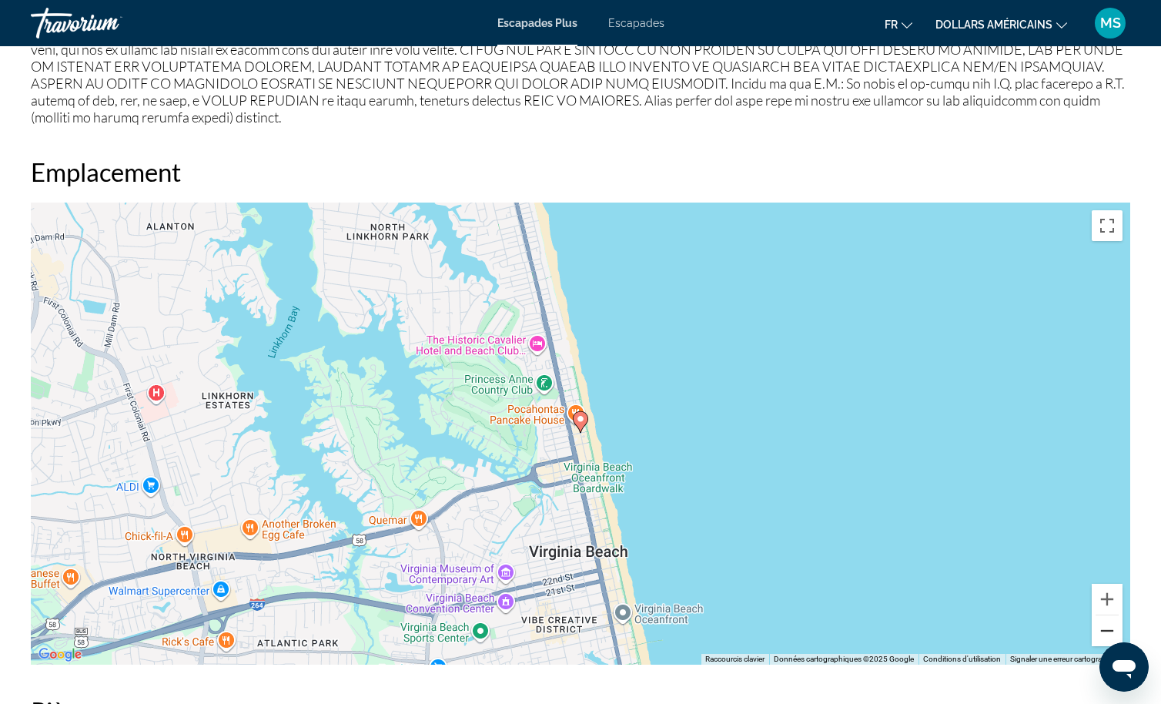
click at [1107, 621] on button "Zoom arrière" at bounding box center [1107, 630] width 31 height 31
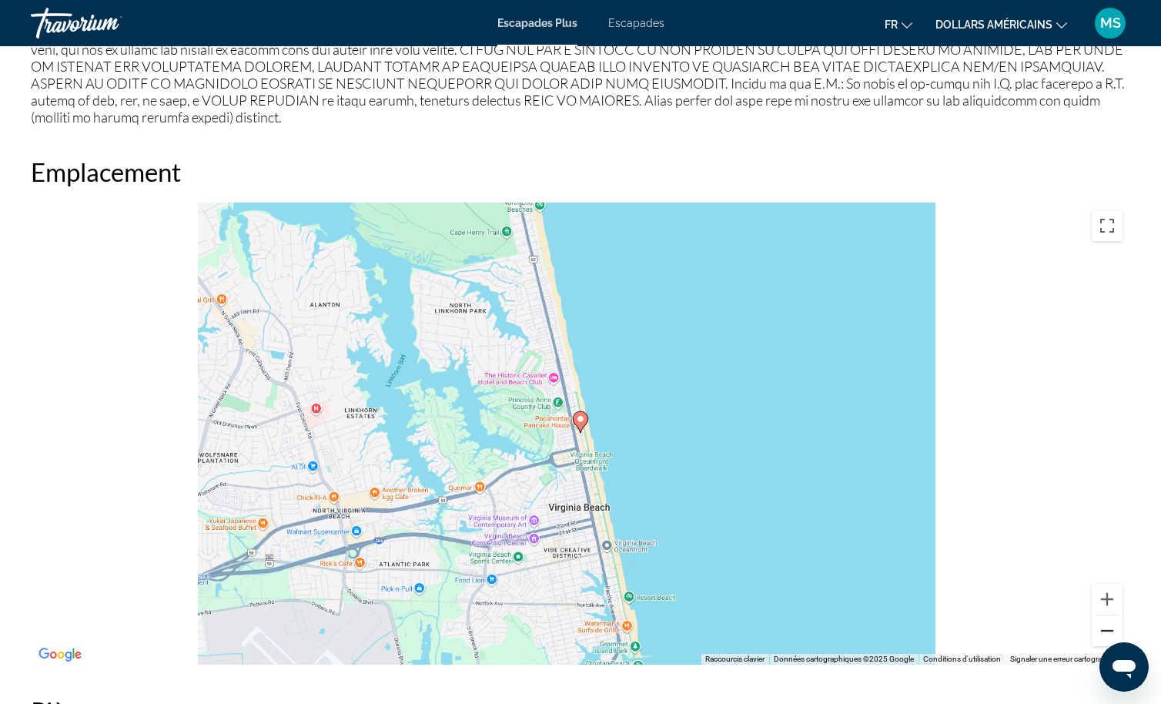
click at [1107, 621] on button "Zoom arrière" at bounding box center [1107, 630] width 31 height 31
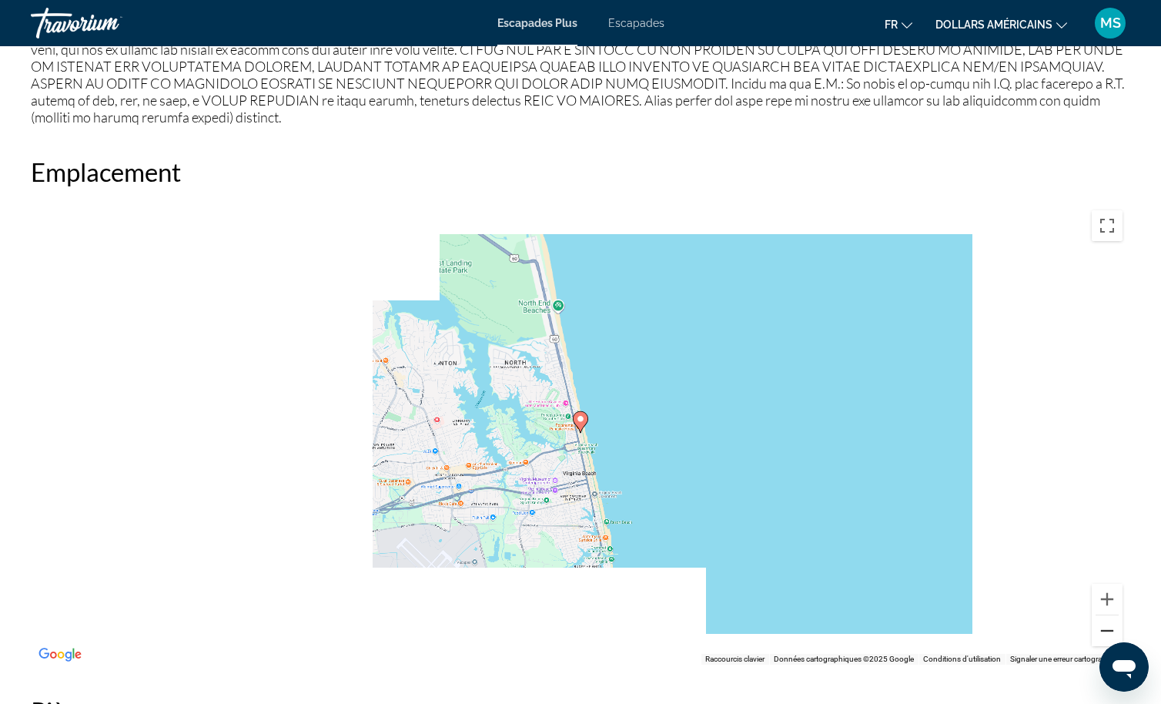
click at [1107, 621] on button "Zoom arrière" at bounding box center [1107, 630] width 31 height 31
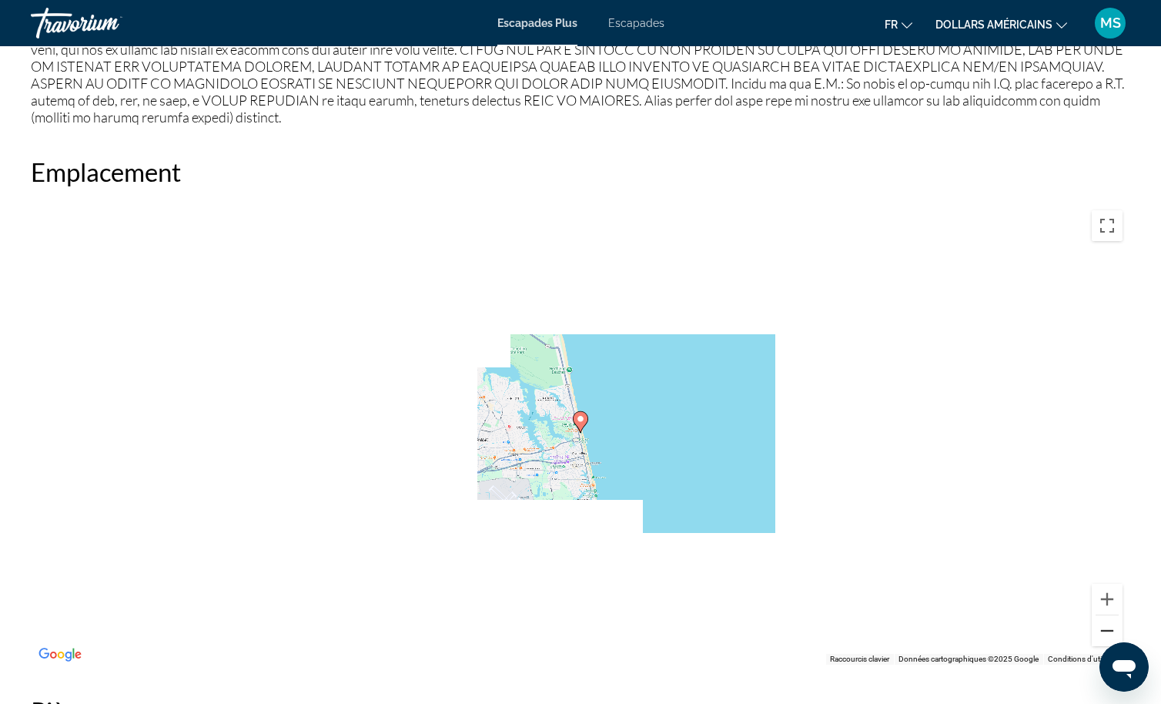
click at [1107, 621] on button "Zoom arrière" at bounding box center [1107, 630] width 31 height 31
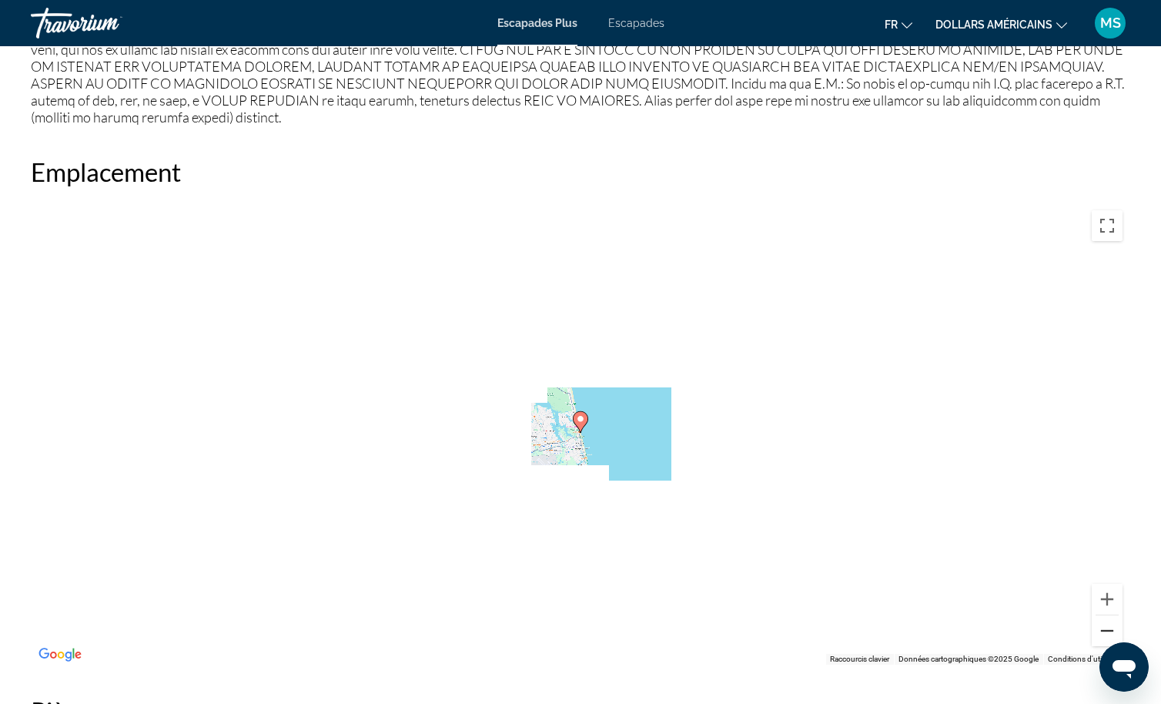
click at [1107, 621] on button "Zoom arrière" at bounding box center [1107, 630] width 31 height 31
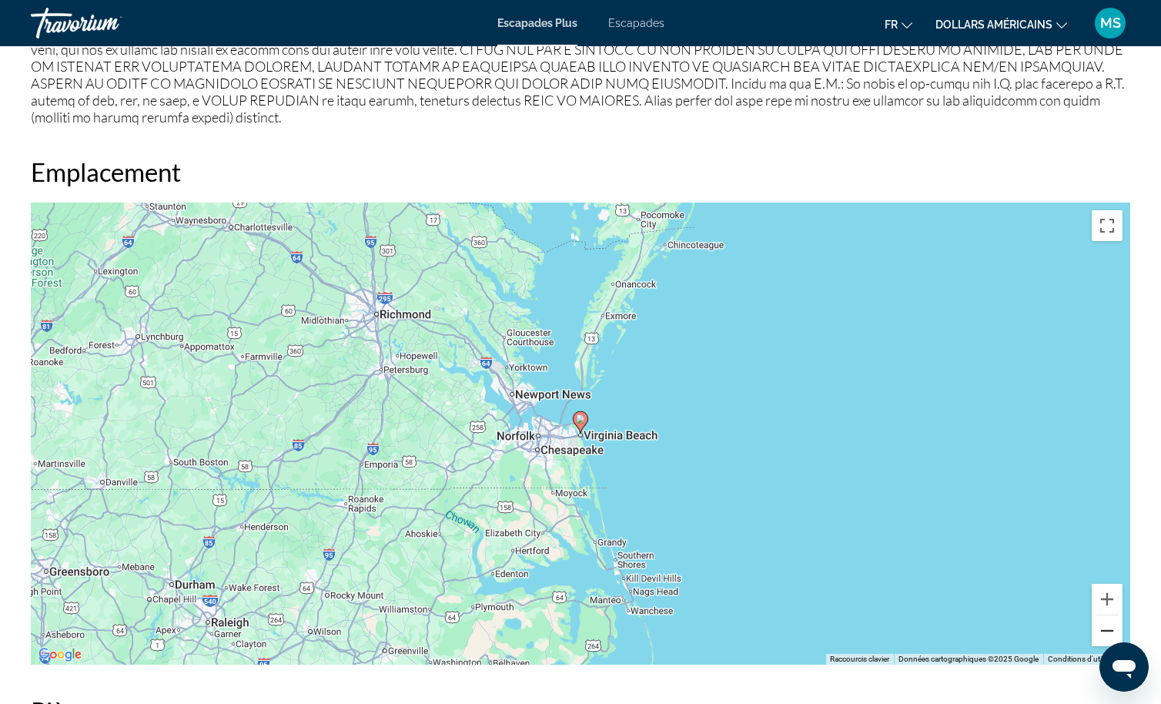
click at [1107, 618] on button "Zoom arrière" at bounding box center [1107, 630] width 31 height 31
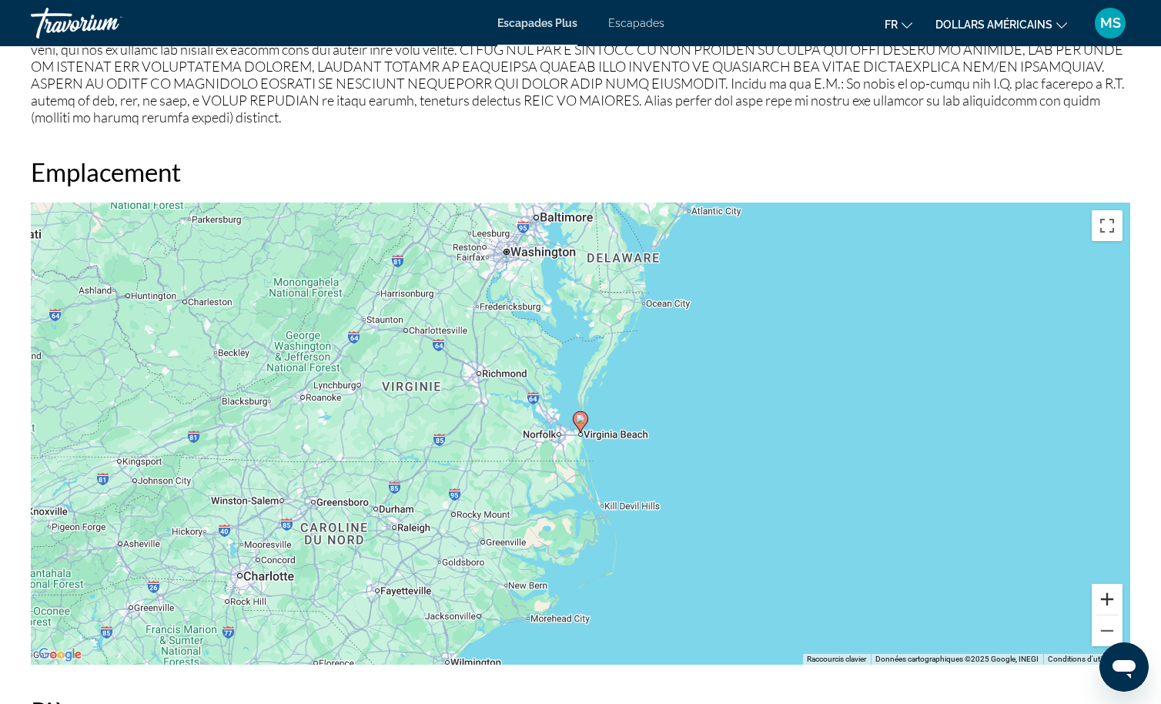
click at [1103, 590] on button "Zoom avant" at bounding box center [1107, 599] width 31 height 31
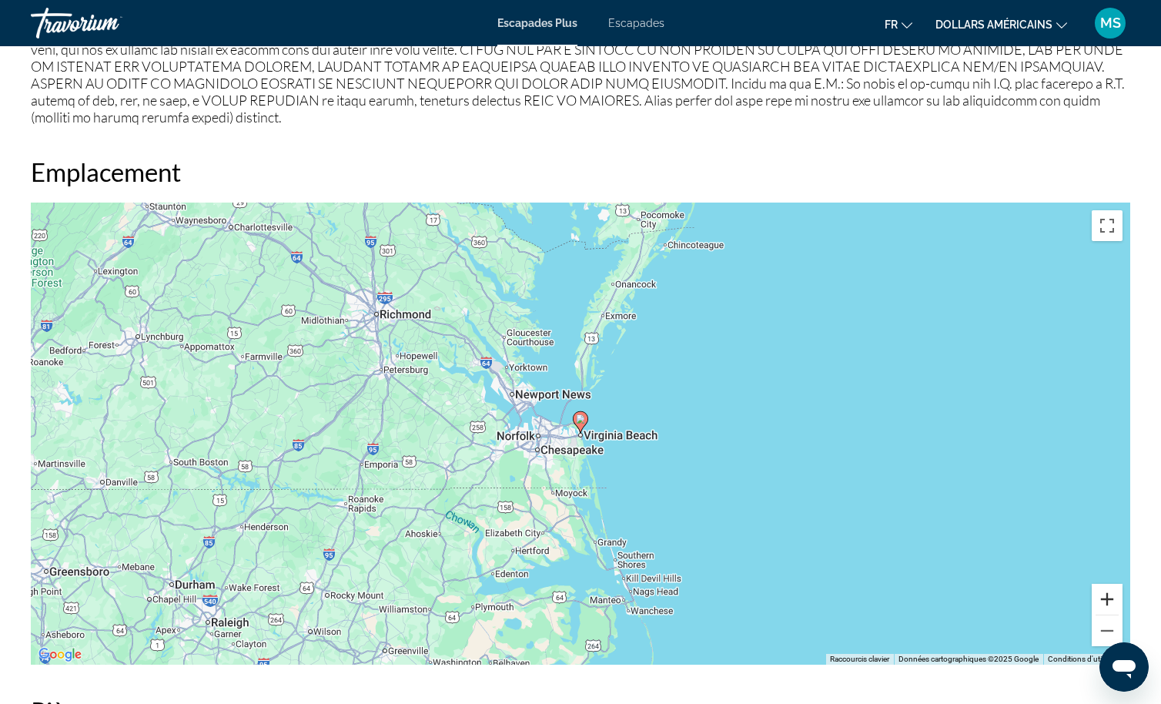
click at [1103, 590] on button "Zoom avant" at bounding box center [1107, 599] width 31 height 31
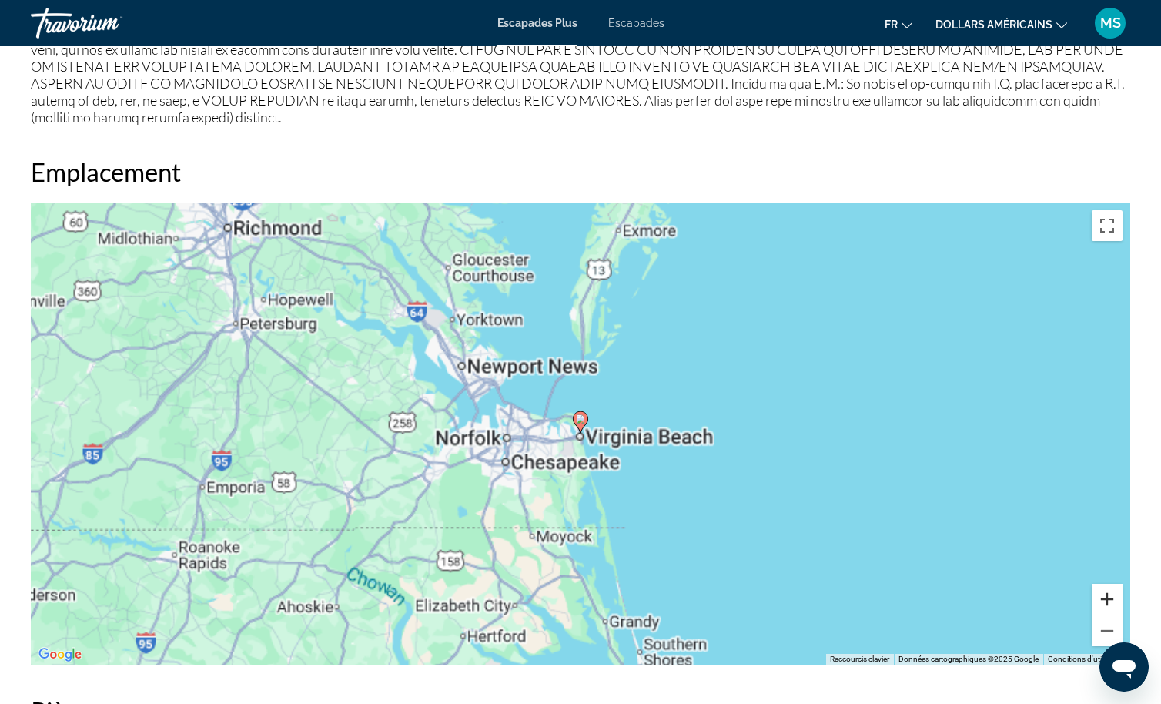
click at [1104, 591] on button "Zoom avant" at bounding box center [1107, 599] width 31 height 31
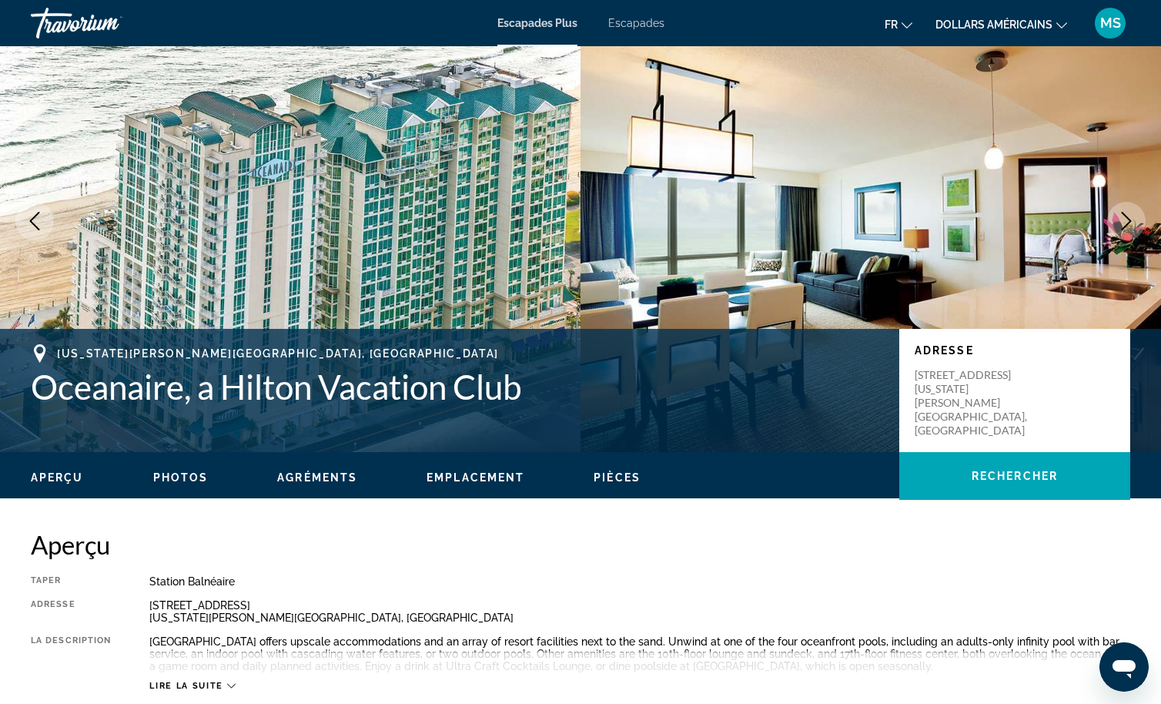
scroll to position [0, 0]
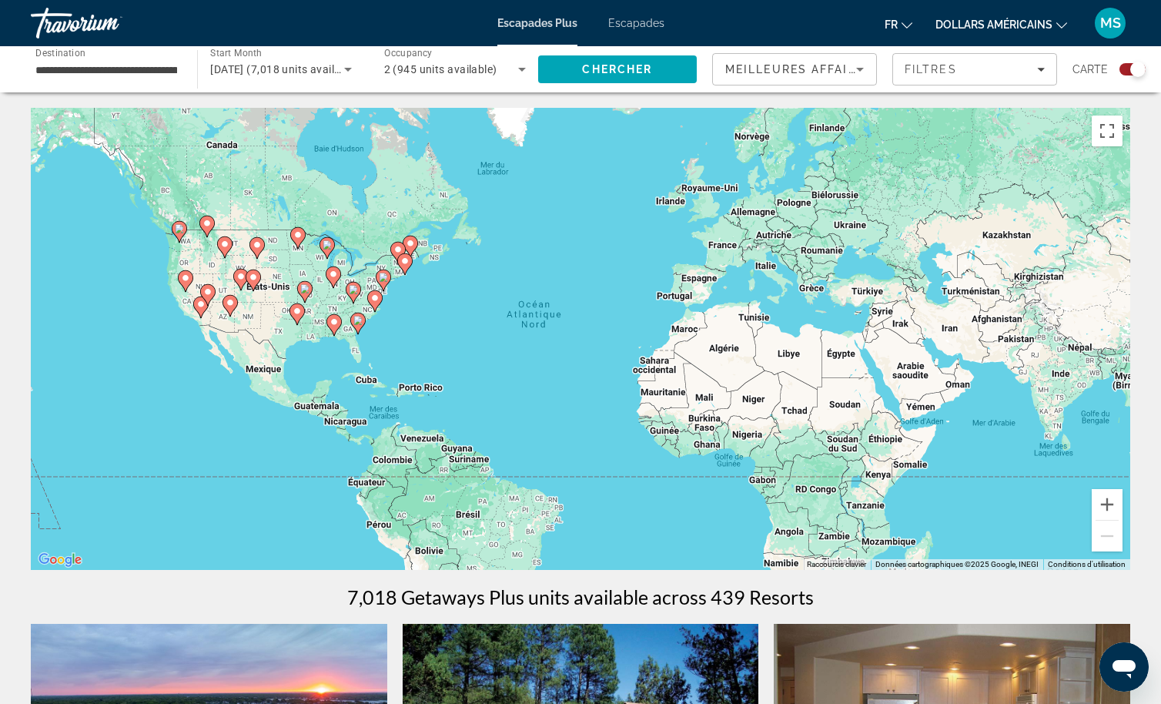
click at [119, 78] on input "**********" at bounding box center [106, 70] width 142 height 18
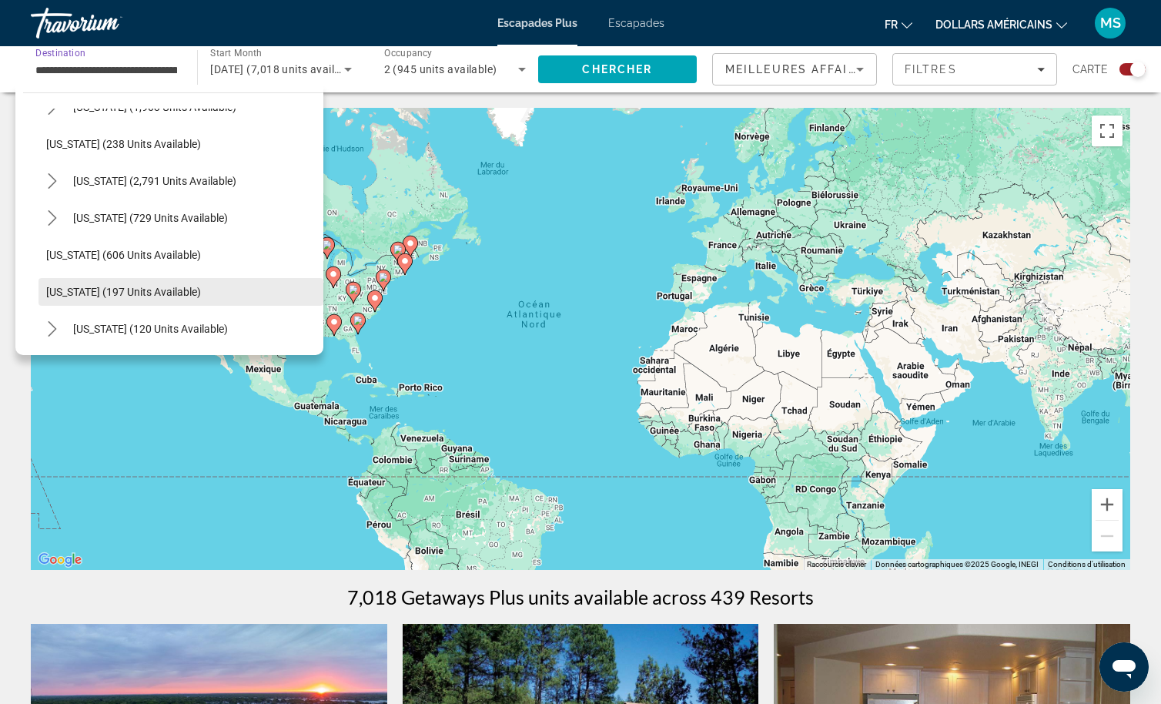
scroll to position [770, 0]
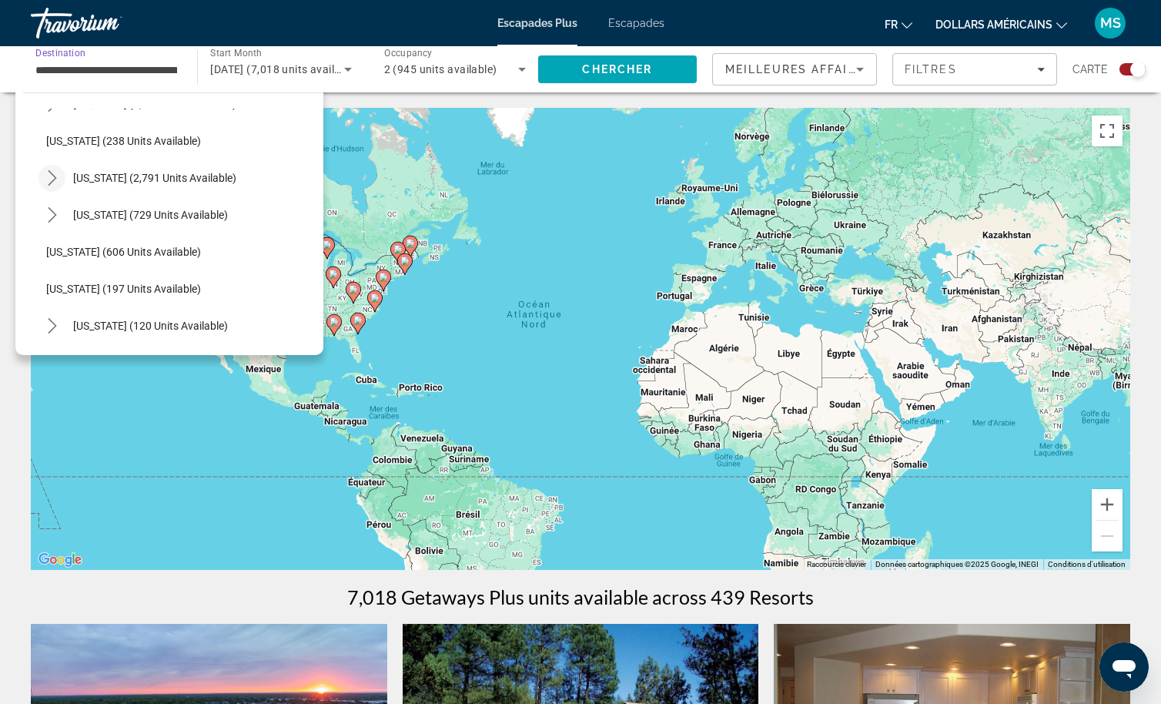
click at [55, 174] on icon "Toggle Nevada (2,791 units available) submenu" at bounding box center [52, 177] width 15 height 15
drag, startPoint x: 85, startPoint y: 217, endPoint x: 105, endPoint y: 222, distance: 19.8
click at [86, 217] on span "[GEOGRAPHIC_DATA] (1,746 units available)" at bounding box center [168, 215] width 213 height 12
type input "**********"
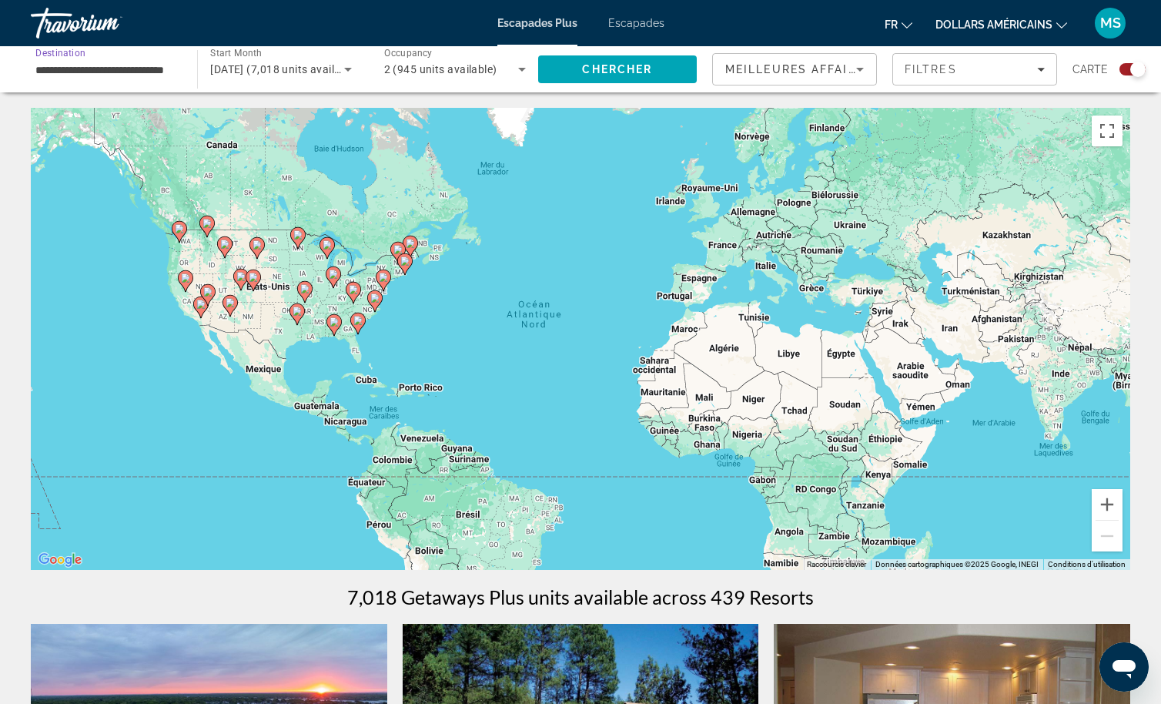
click at [347, 69] on icon "Search widget" at bounding box center [348, 70] width 8 height 4
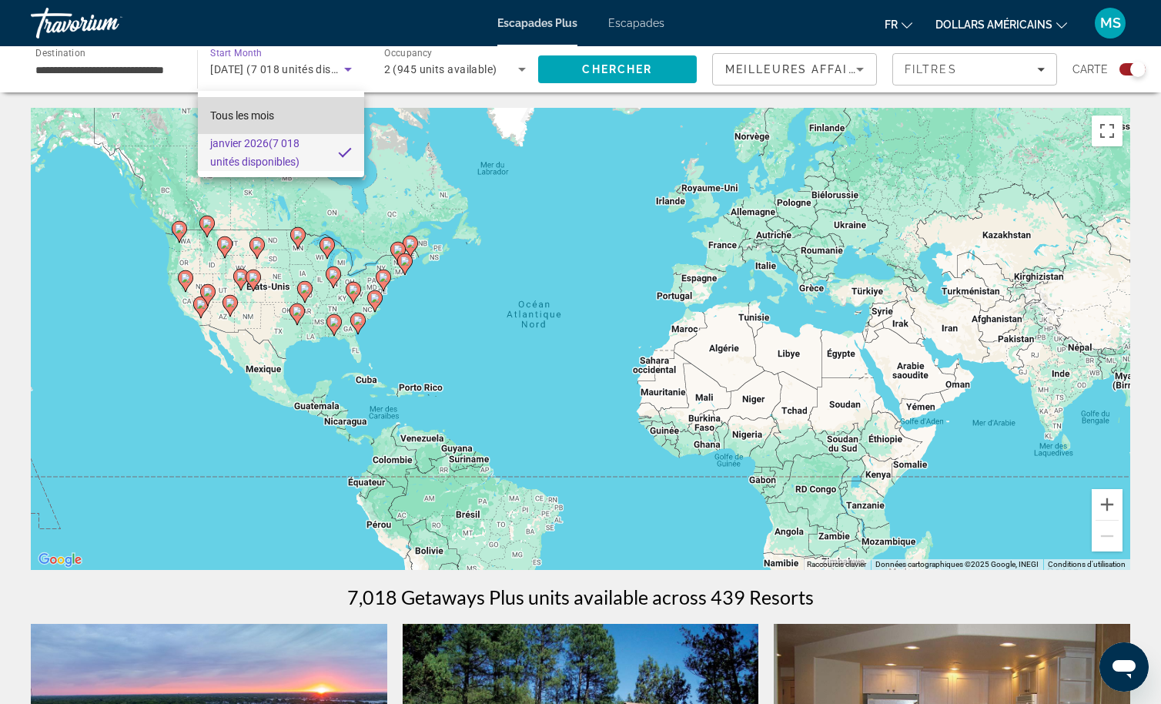
click at [272, 114] on font "Tous les mois" at bounding box center [242, 115] width 64 height 12
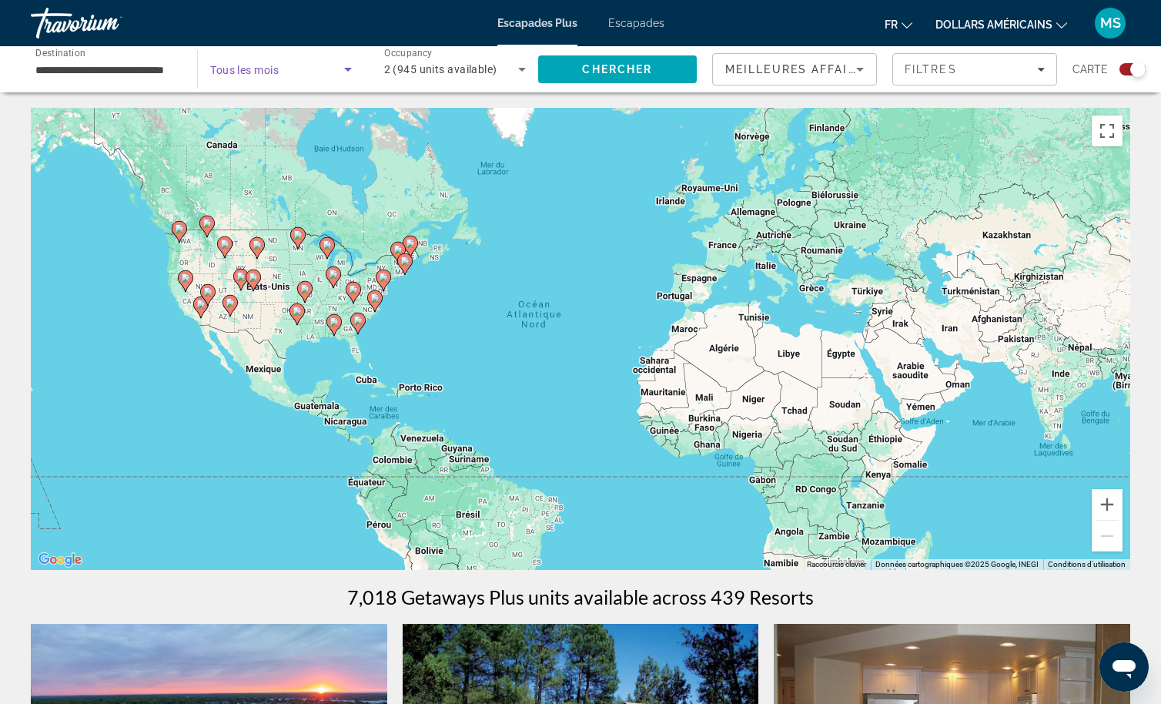
click at [336, 66] on span "Search widget" at bounding box center [276, 69] width 133 height 18
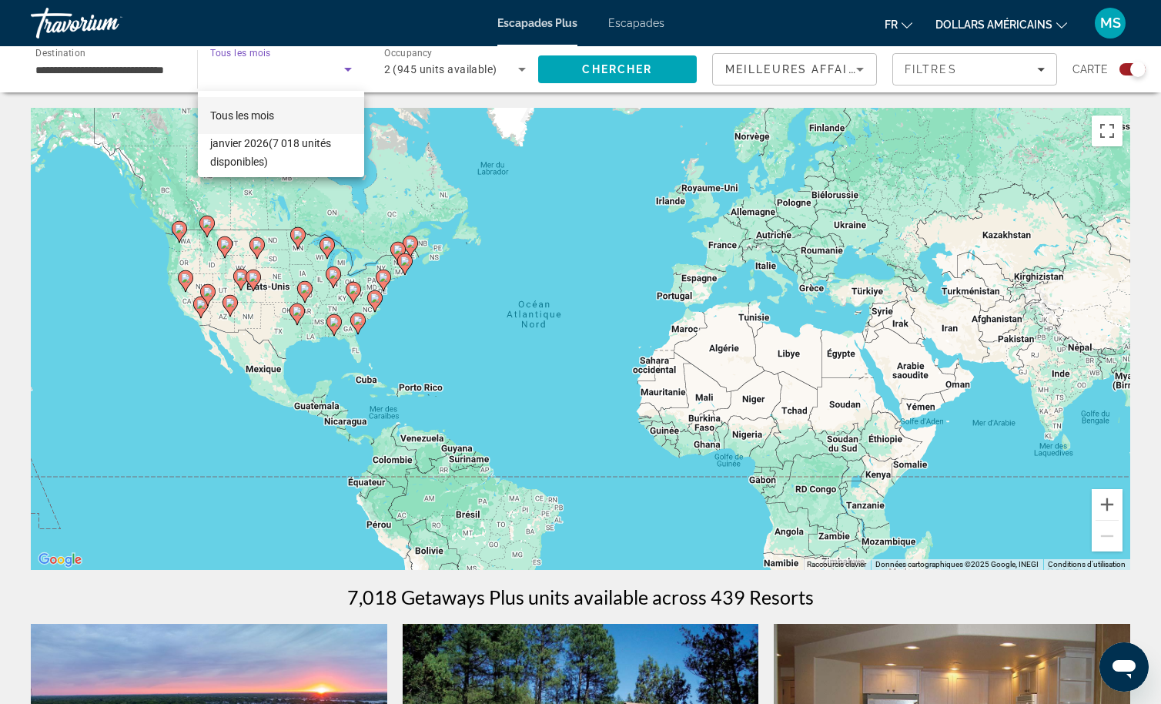
click at [352, 68] on div at bounding box center [580, 352] width 1161 height 704
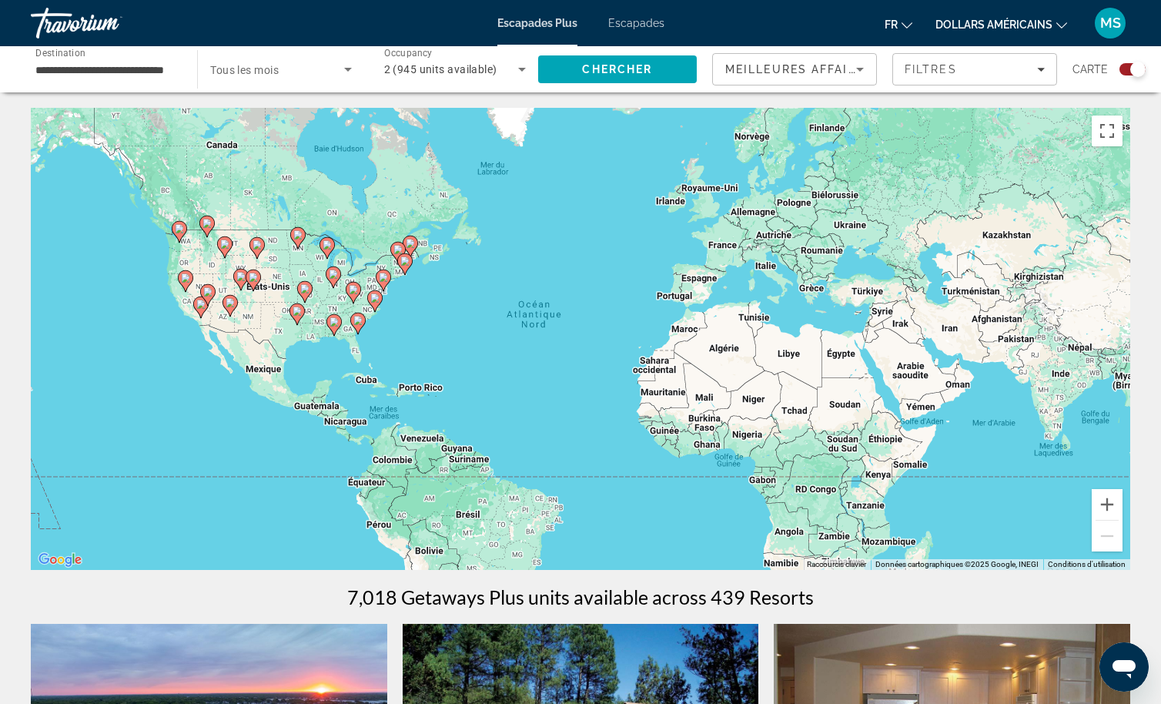
click at [236, 66] on span "Tous les mois" at bounding box center [244, 70] width 69 height 12
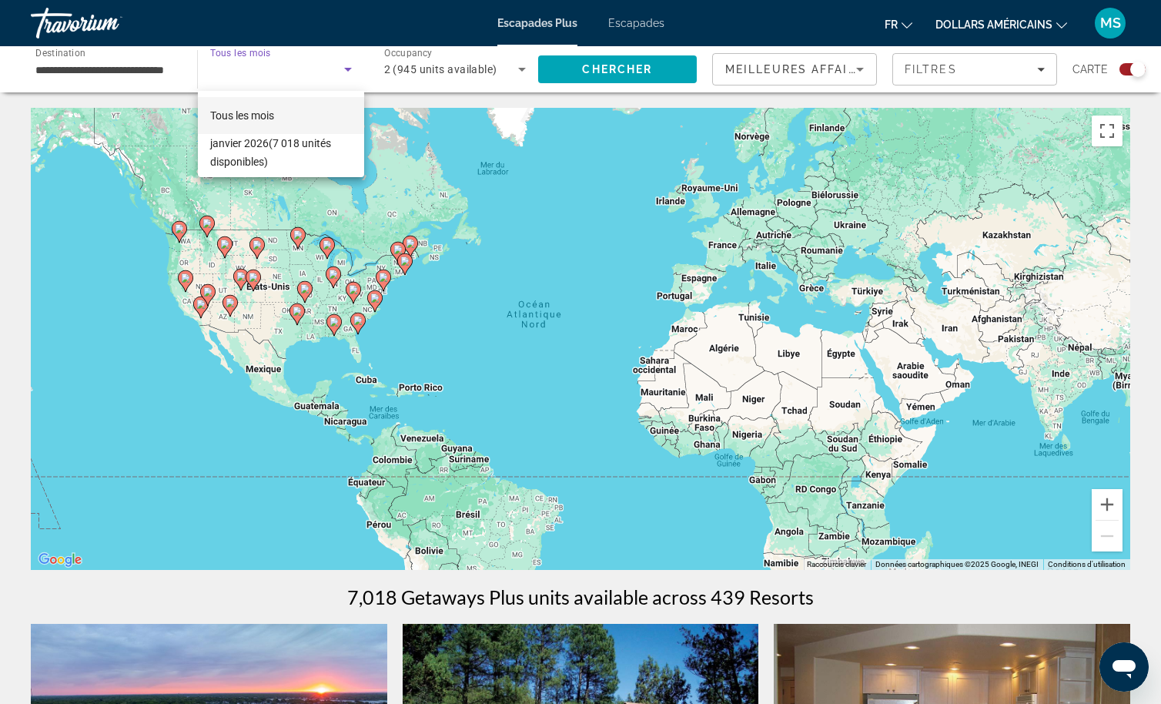
click at [229, 60] on div at bounding box center [580, 352] width 1161 height 704
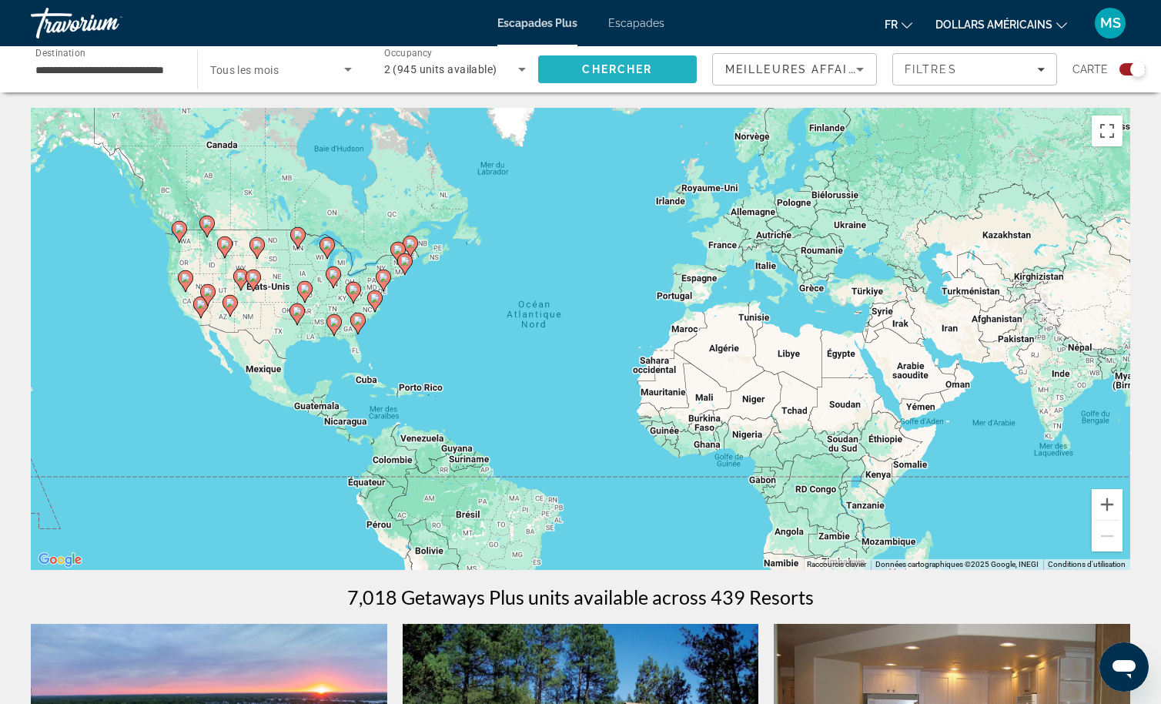
click at [651, 69] on span "Chercher" at bounding box center [617, 69] width 70 height 12
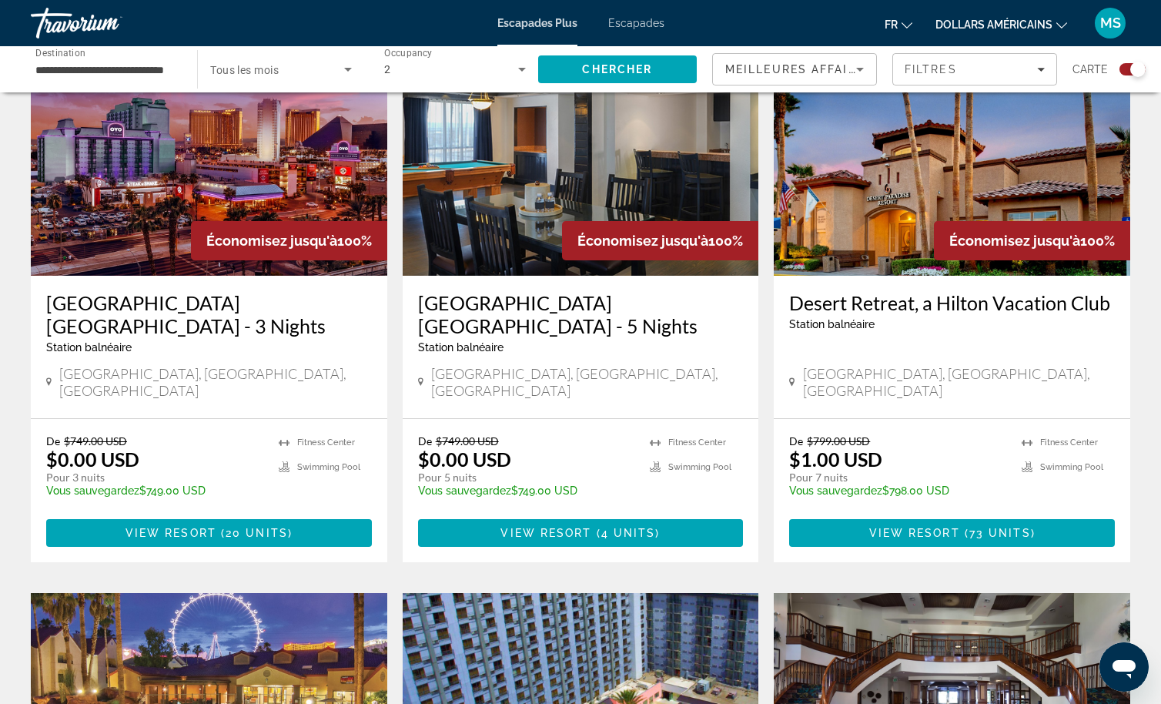
scroll to position [539, 0]
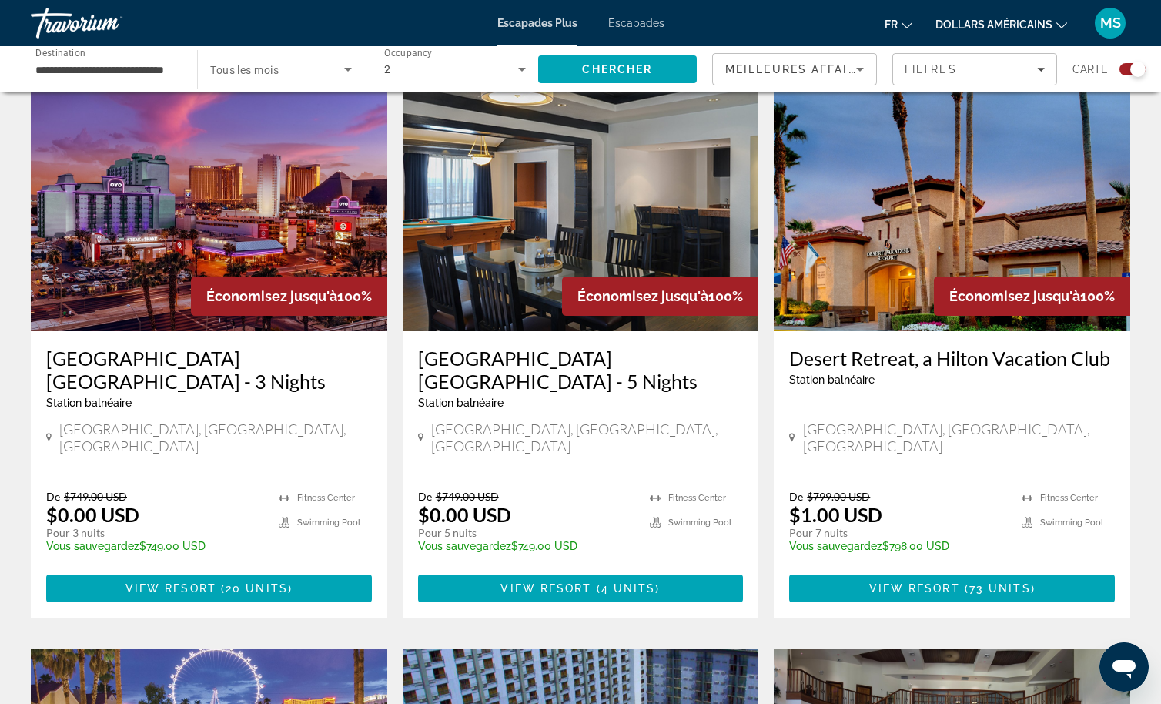
click at [559, 222] on img "Contenu principal" at bounding box center [581, 208] width 357 height 246
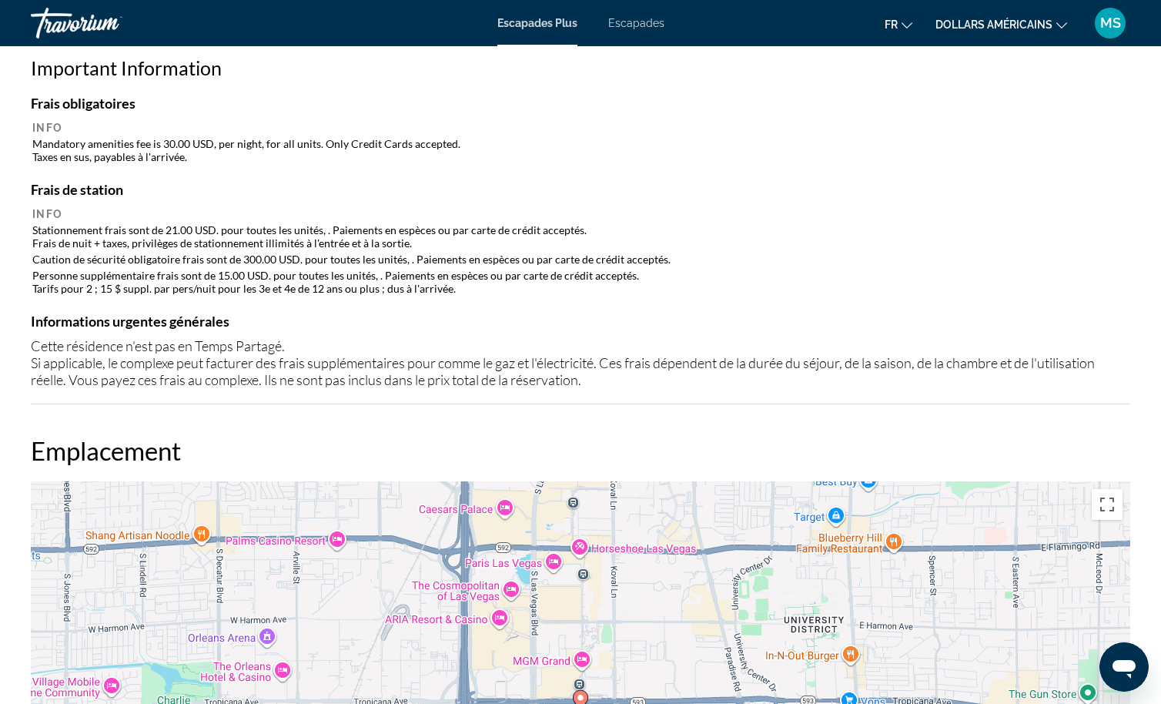
scroll to position [1155, 0]
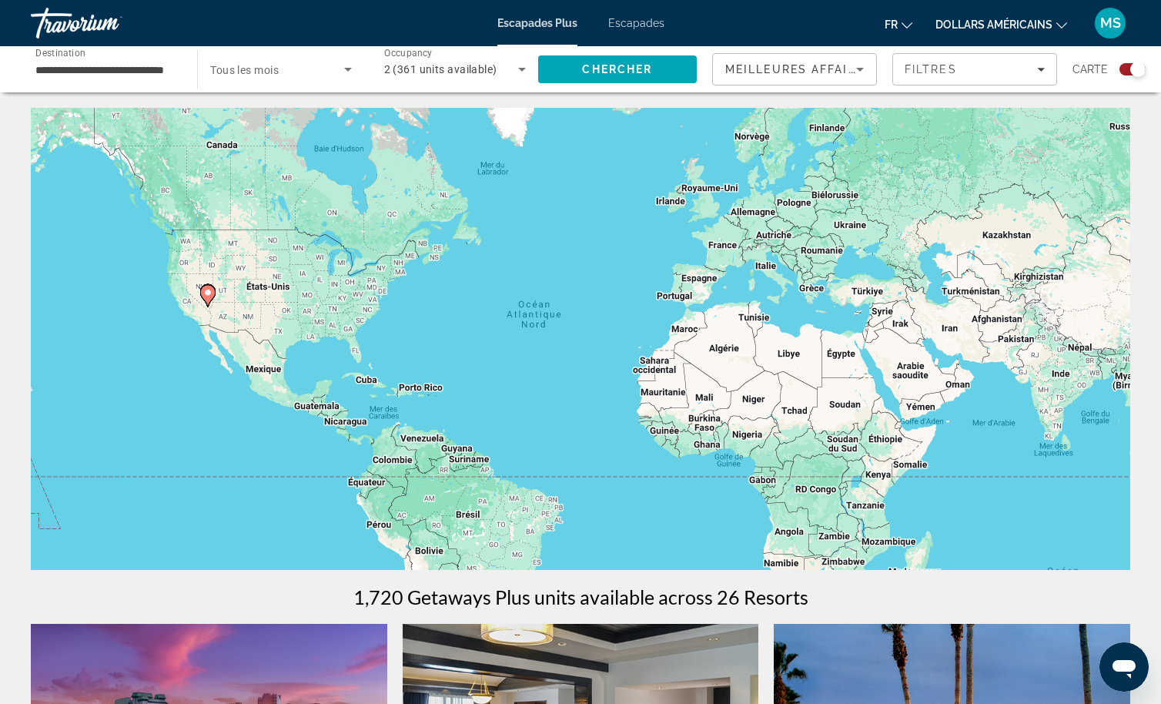
click at [534, 69] on div "Occupancy Nombre total d'invités 2 (361 units available)" at bounding box center [455, 69] width 166 height 43
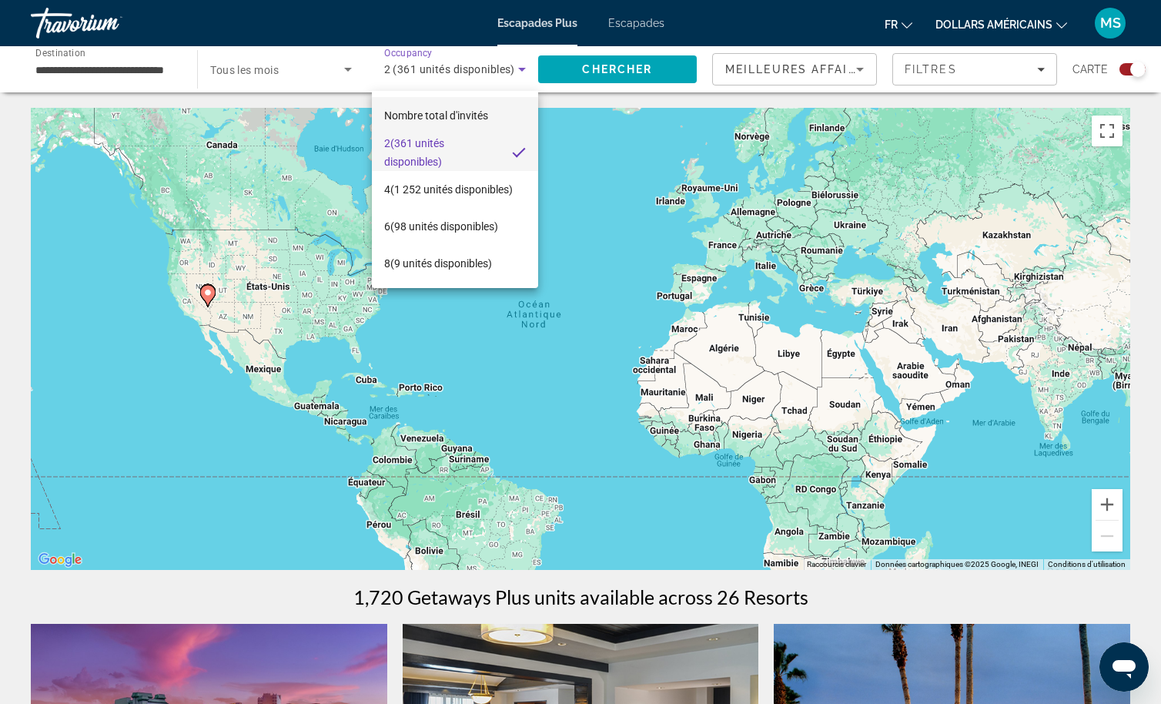
click at [454, 119] on font "Nombre total d'invités" at bounding box center [436, 115] width 104 height 12
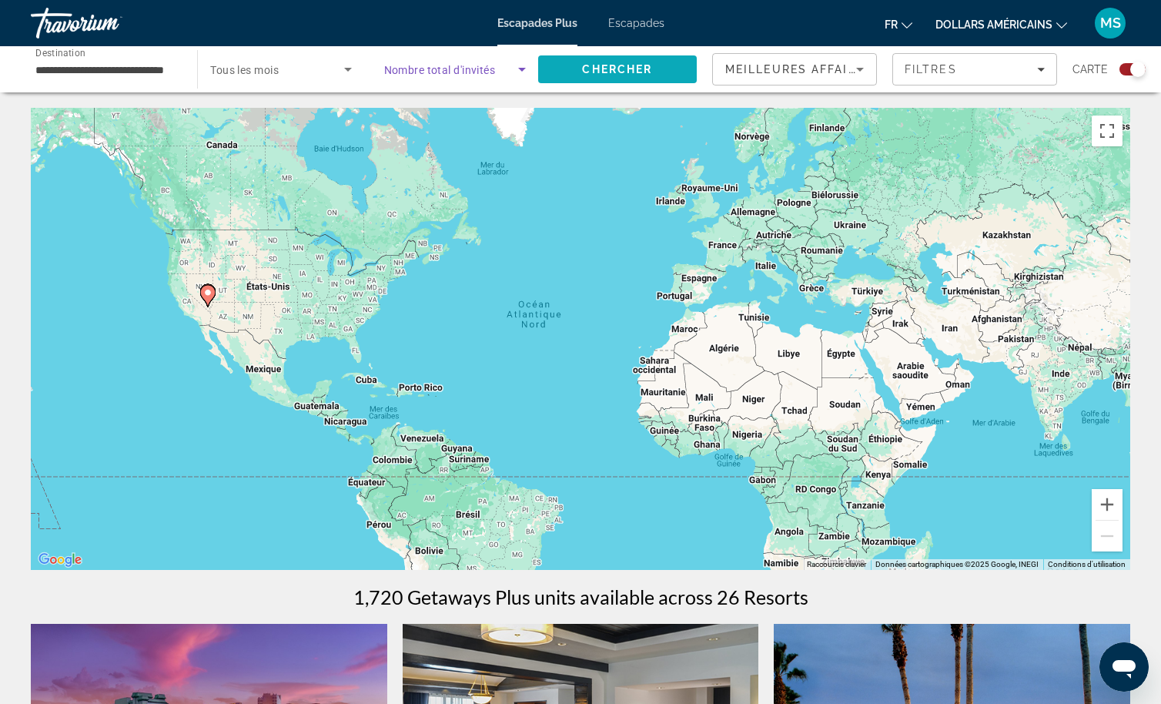
click at [572, 65] on span "Search" at bounding box center [617, 69] width 159 height 37
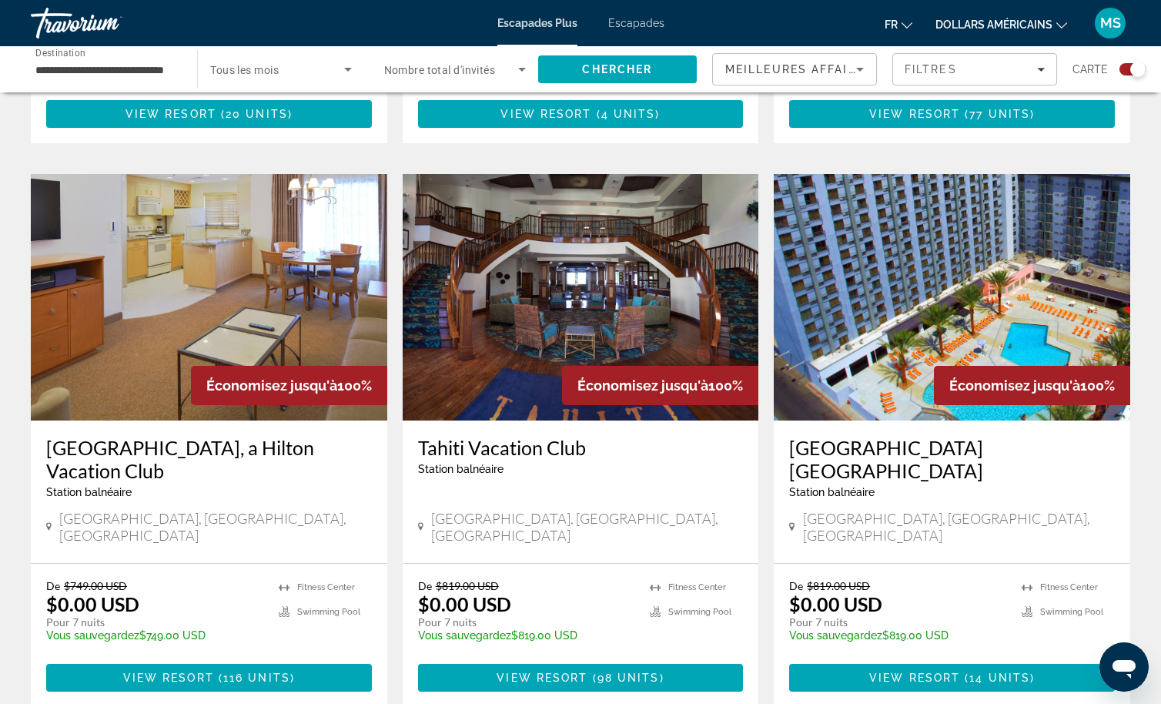
scroll to position [1001, 0]
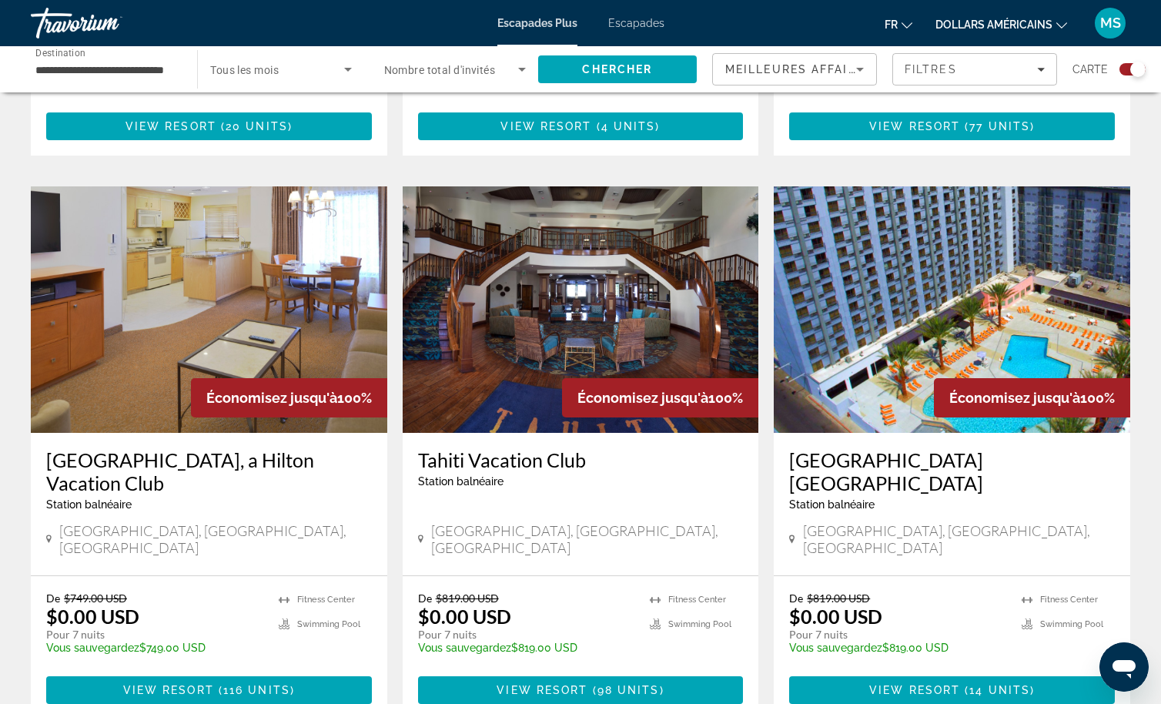
click at [950, 293] on img "Contenu principal" at bounding box center [952, 309] width 357 height 246
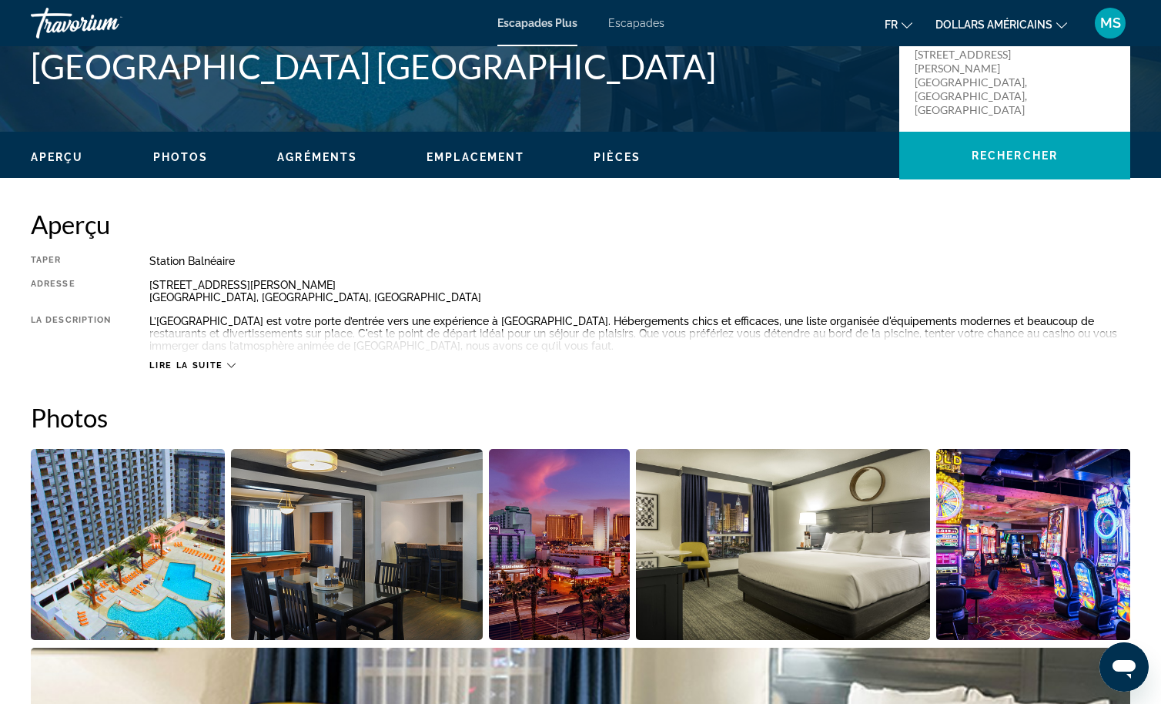
scroll to position [108, 0]
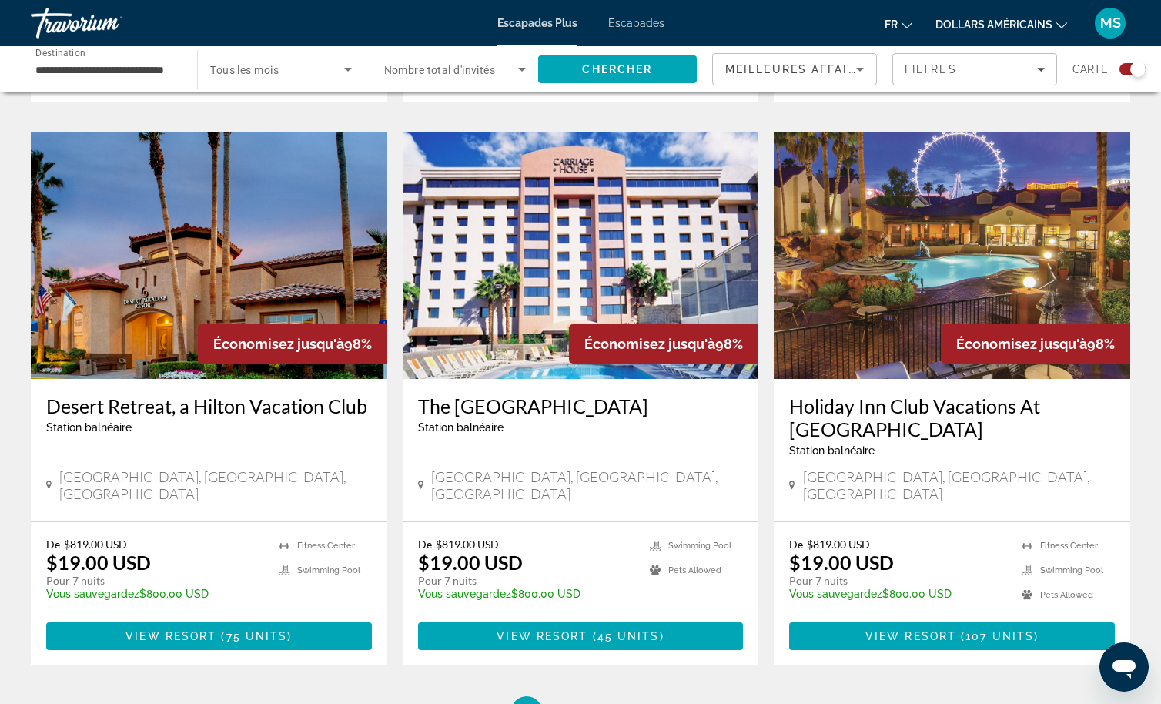
scroll to position [2156, 0]
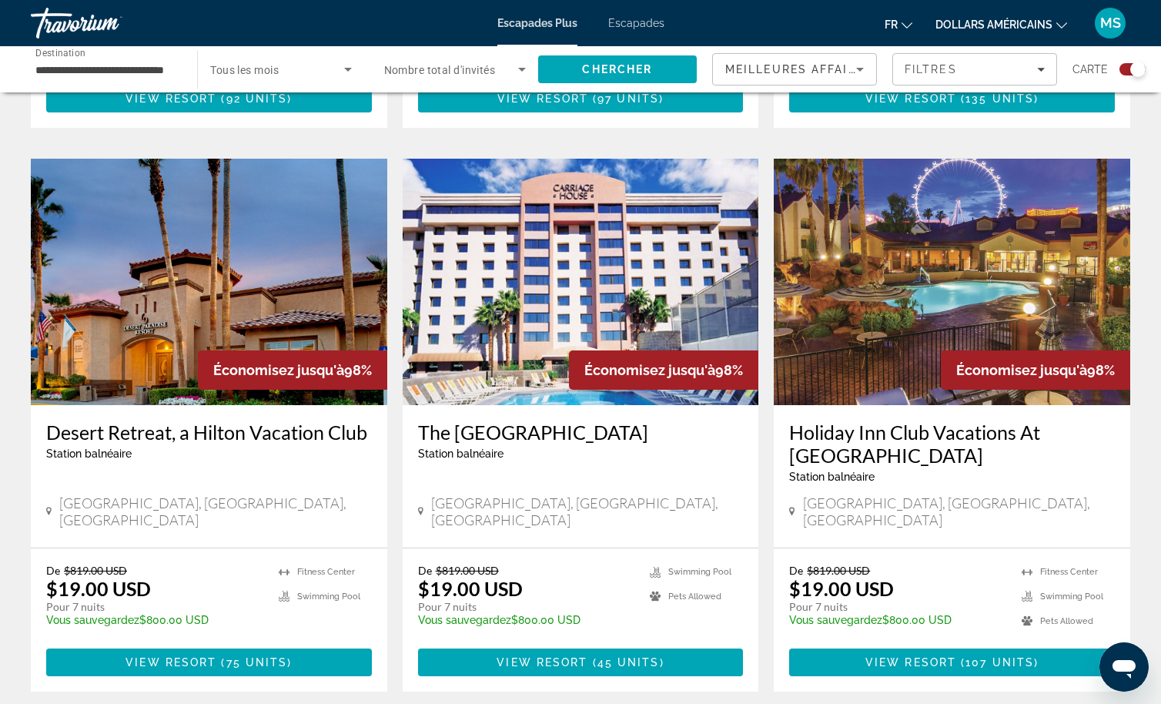
click at [922, 253] on img "Contenu principal" at bounding box center [952, 282] width 357 height 246
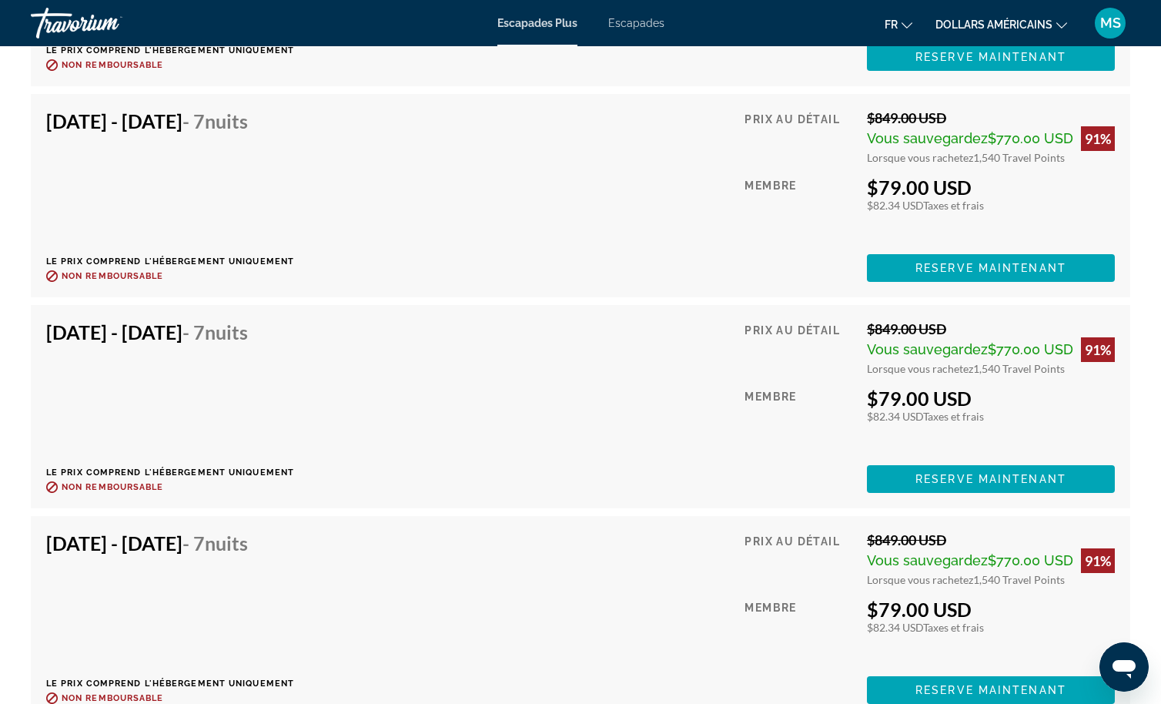
scroll to position [6383, 0]
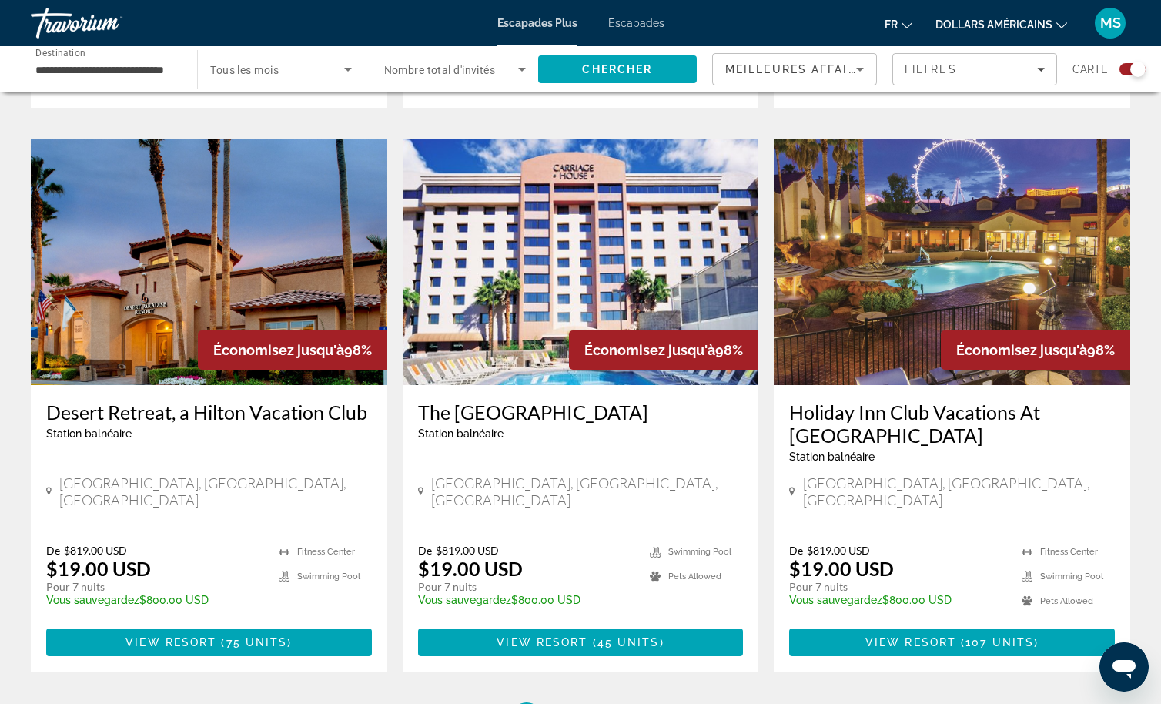
scroll to position [2357, 0]
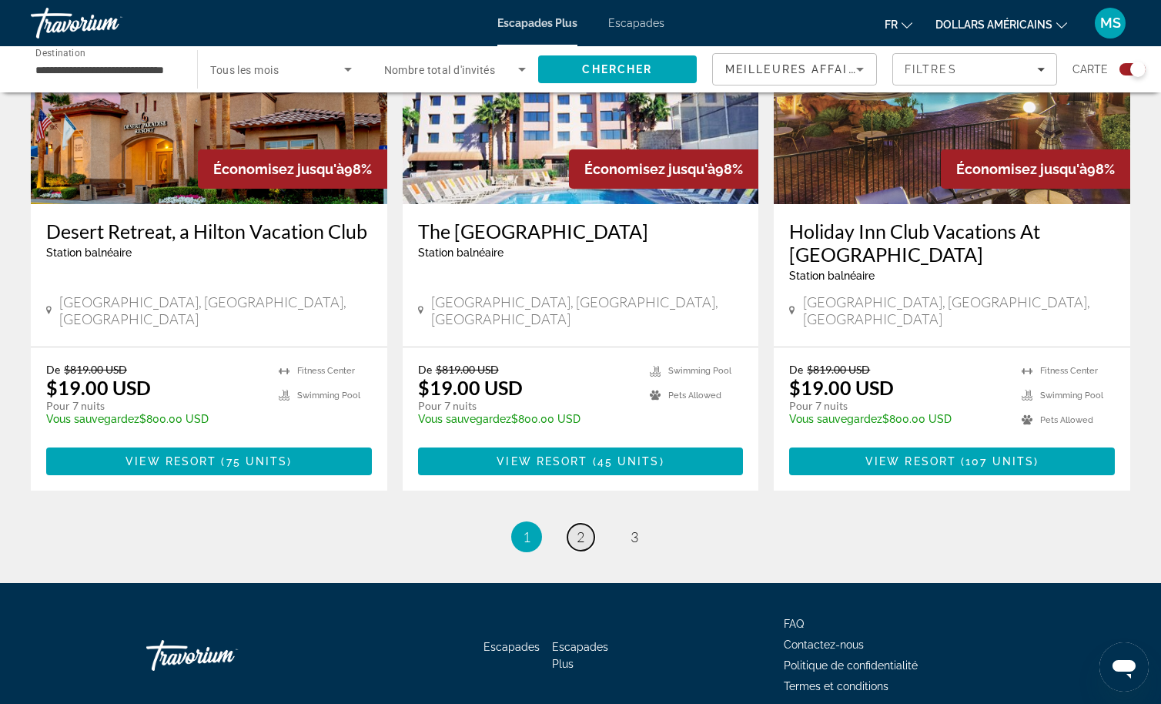
click at [577, 528] on span "2" at bounding box center [581, 536] width 8 height 17
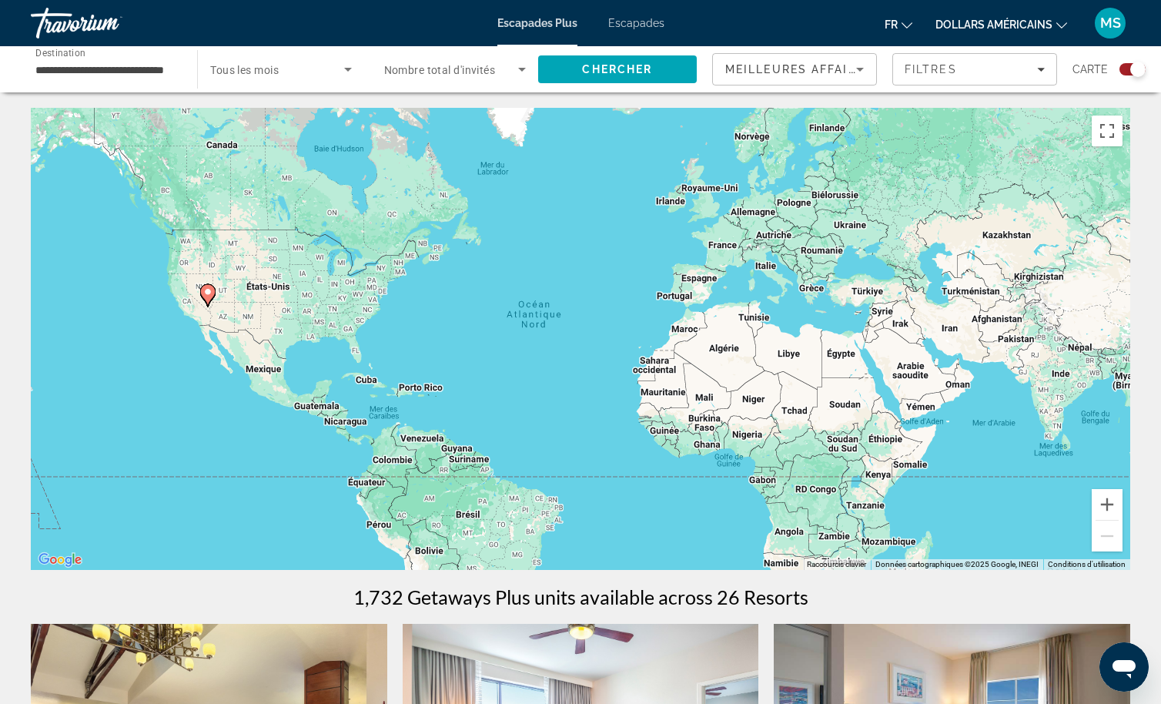
scroll to position [385, 0]
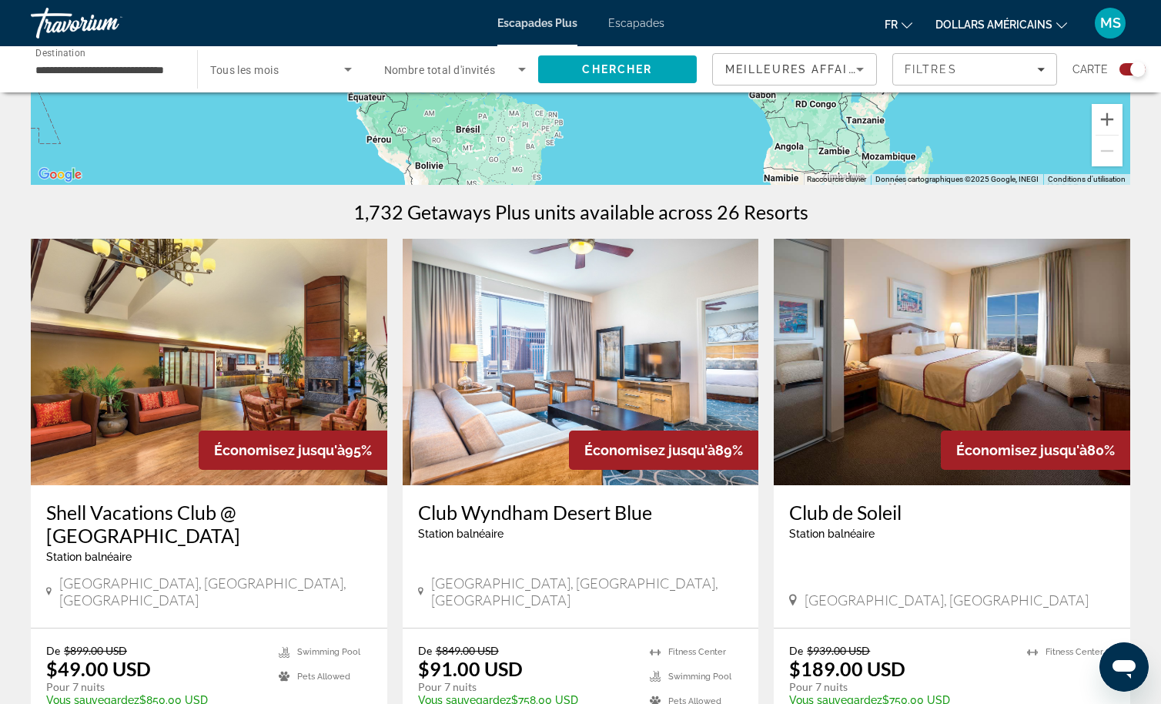
click at [206, 339] on img "Contenu principal" at bounding box center [209, 362] width 357 height 246
